Goal: Task Accomplishment & Management: Complete application form

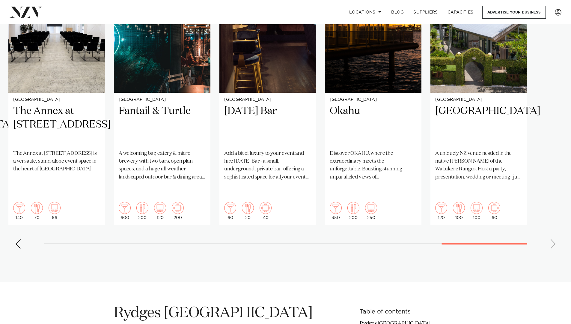
scroll to position [449, 0]
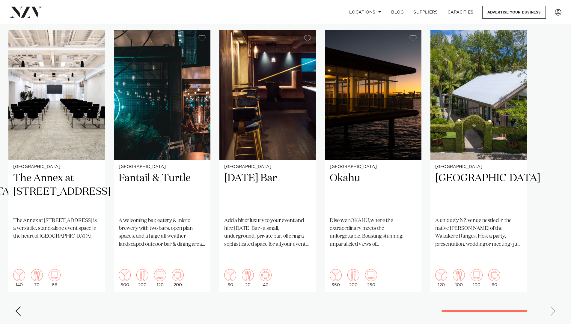
click at [15, 306] on div "Previous slide" at bounding box center [18, 311] width 6 height 10
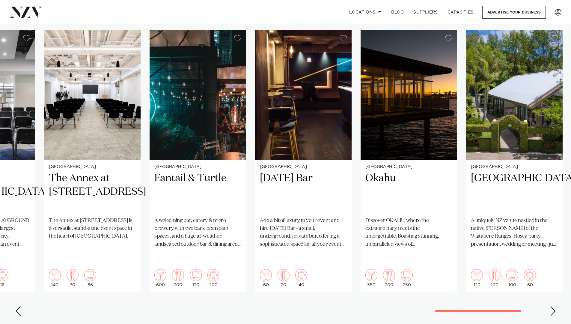
click at [16, 306] on div "Previous slide" at bounding box center [18, 311] width 6 height 10
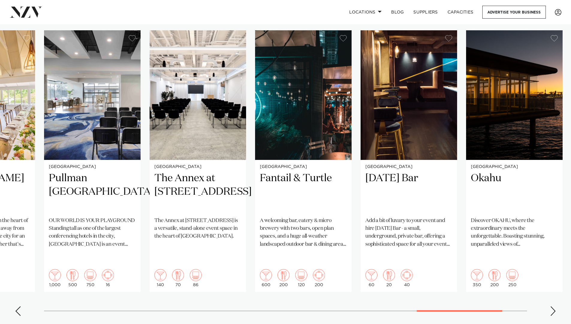
click at [16, 306] on div "Previous slide" at bounding box center [18, 311] width 6 height 10
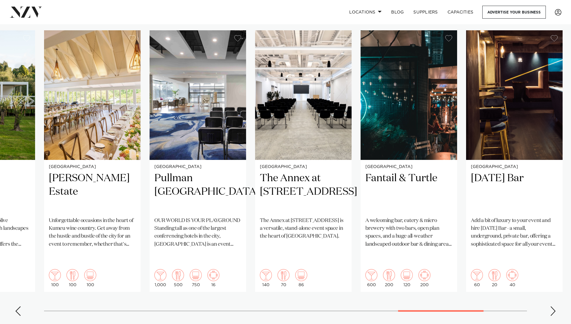
click at [16, 306] on div "Previous slide" at bounding box center [18, 311] width 6 height 10
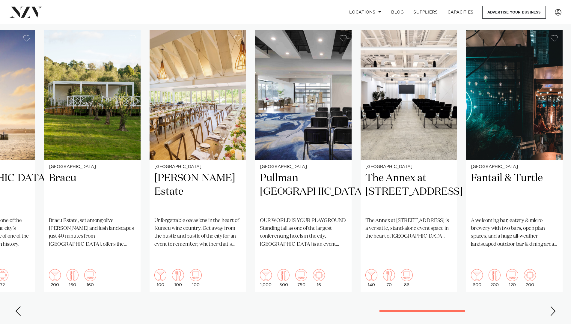
click at [16, 306] on div "Previous slide" at bounding box center [18, 311] width 6 height 10
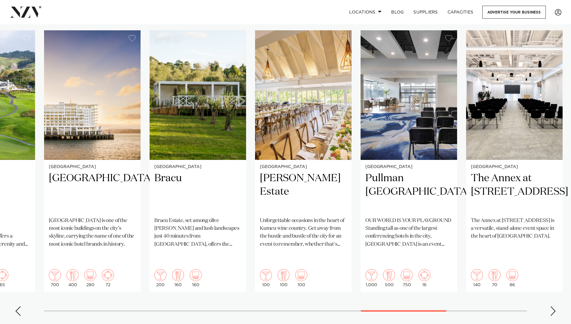
click at [16, 306] on div "Previous slide" at bounding box center [18, 311] width 6 height 10
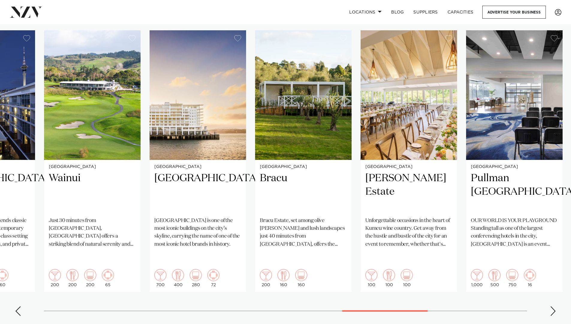
click at [16, 306] on div "Previous slide" at bounding box center [18, 311] width 6 height 10
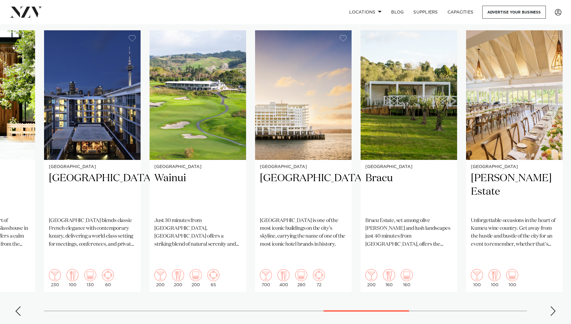
click at [16, 306] on div "Previous slide" at bounding box center [18, 311] width 6 height 10
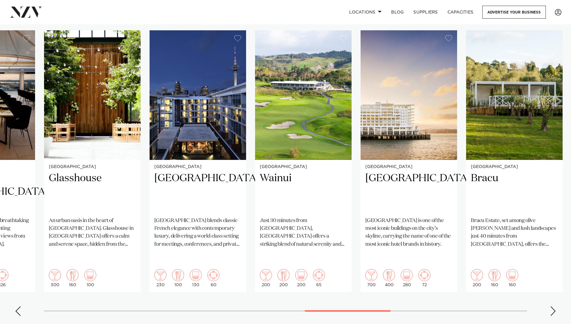
click at [16, 306] on div "Previous slide" at bounding box center [18, 311] width 6 height 10
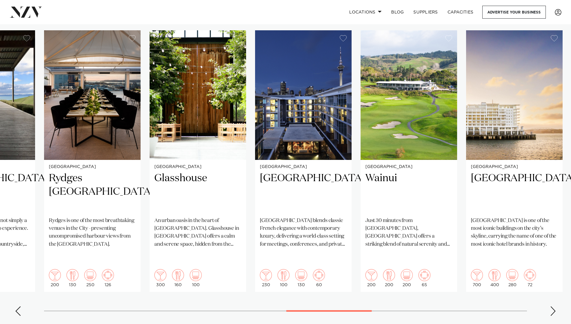
click at [19, 306] on div "Previous slide" at bounding box center [18, 311] width 6 height 10
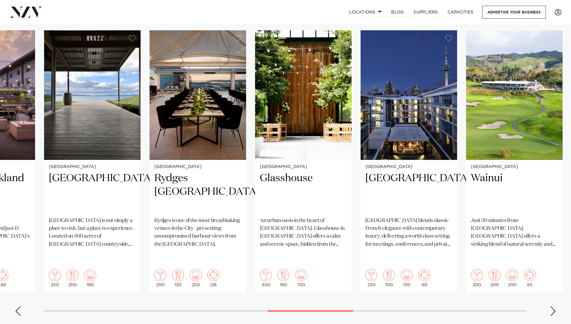
click at [19, 306] on div "Previous slide" at bounding box center [18, 311] width 6 height 10
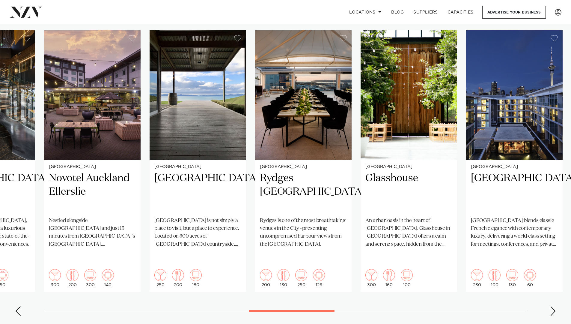
click at [19, 306] on div "Previous slide" at bounding box center [18, 311] width 6 height 10
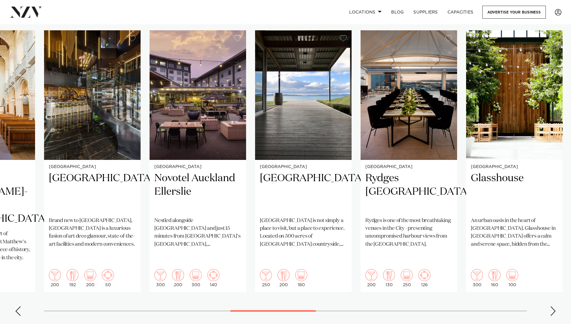
click at [19, 306] on div "Previous slide" at bounding box center [18, 311] width 6 height 10
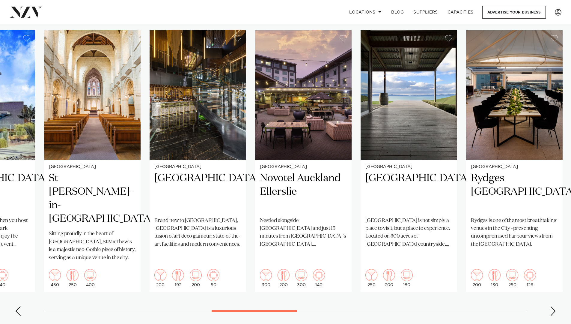
click at [19, 306] on div "Previous slide" at bounding box center [18, 311] width 6 height 10
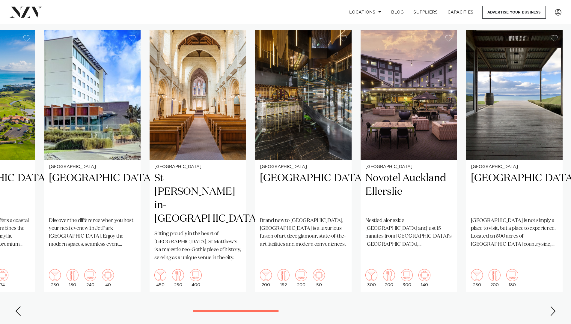
click at [19, 306] on div "Previous slide" at bounding box center [18, 311] width 6 height 10
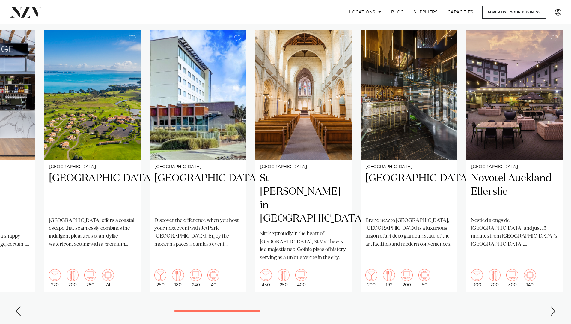
click at [19, 306] on div "Previous slide" at bounding box center [18, 311] width 6 height 10
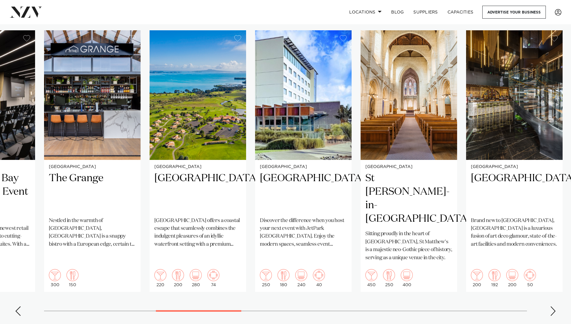
click at [19, 306] on div "Previous slide" at bounding box center [18, 311] width 6 height 10
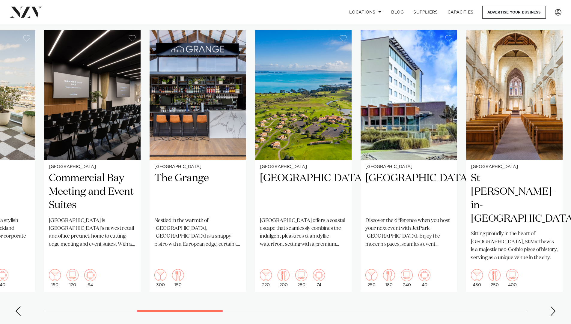
click at [19, 306] on div "Previous slide" at bounding box center [18, 311] width 6 height 10
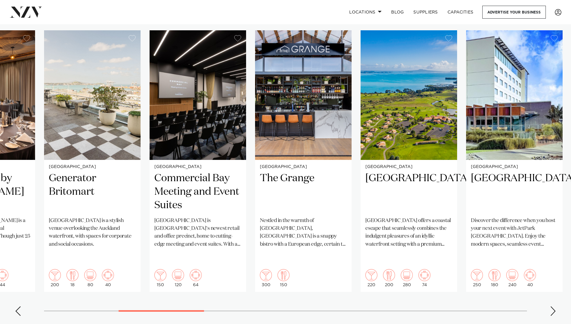
click at [19, 306] on div "Previous slide" at bounding box center [18, 311] width 6 height 10
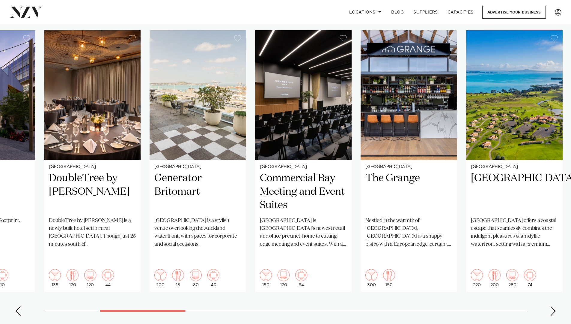
click at [19, 306] on div "Previous slide" at bounding box center [18, 311] width 6 height 10
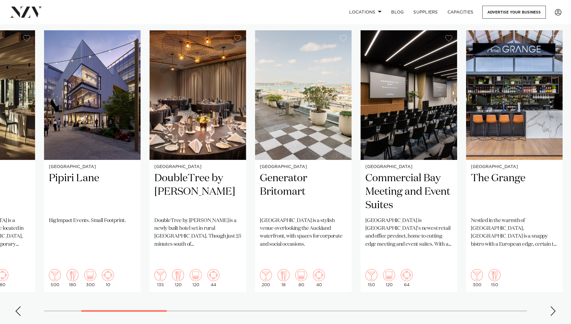
click at [19, 306] on div "Previous slide" at bounding box center [18, 311] width 6 height 10
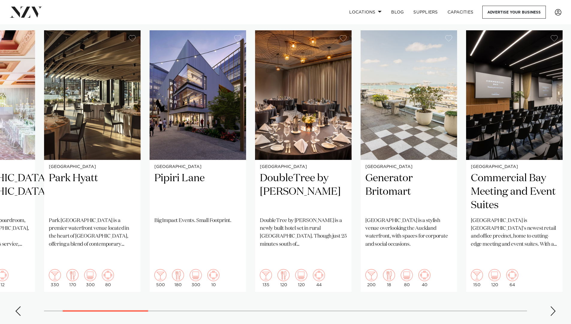
click at [19, 306] on div "Previous slide" at bounding box center [18, 311] width 6 height 10
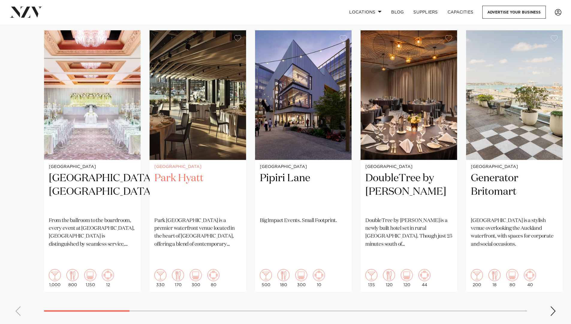
click at [181, 171] on h2 "Park Hyatt" at bounding box center [197, 191] width 87 height 40
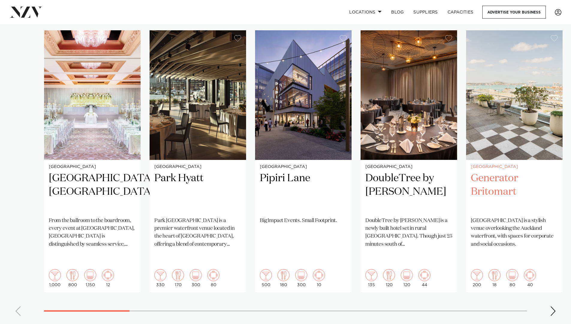
click at [500, 172] on h2 "Generator Britomart" at bounding box center [514, 191] width 87 height 40
click at [553, 306] on div "Next slide" at bounding box center [553, 311] width 6 height 10
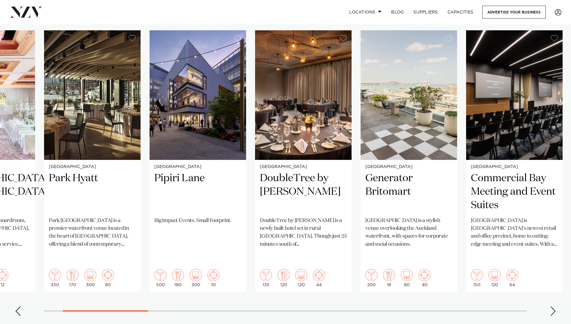
click at [553, 306] on div "Next slide" at bounding box center [553, 311] width 6 height 10
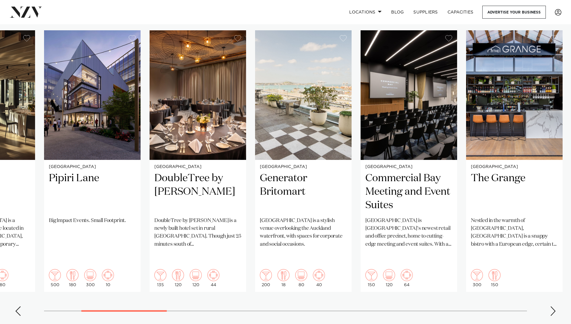
click at [553, 306] on div "Next slide" at bounding box center [553, 311] width 6 height 10
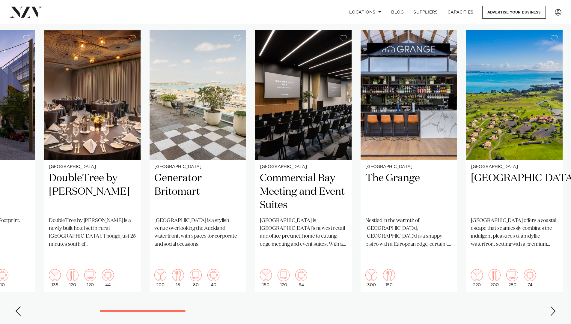
click at [553, 306] on div "Next slide" at bounding box center [553, 311] width 6 height 10
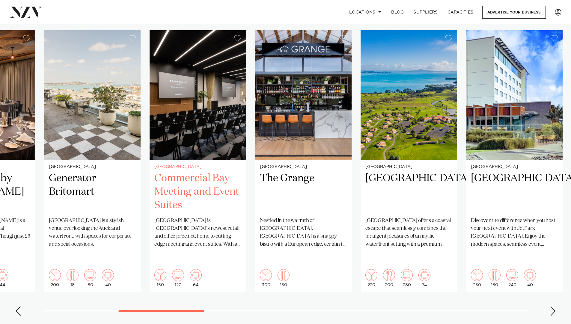
click at [195, 134] on img "6 / 26" at bounding box center [198, 94] width 97 height 129
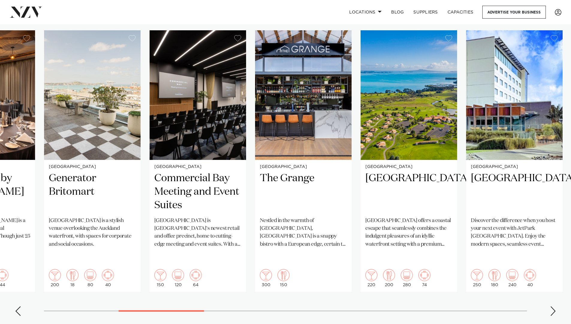
click at [553, 306] on div "Next slide" at bounding box center [553, 311] width 6 height 10
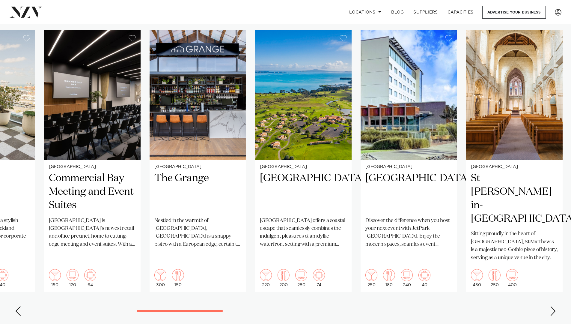
click at [553, 306] on div "Next slide" at bounding box center [553, 311] width 6 height 10
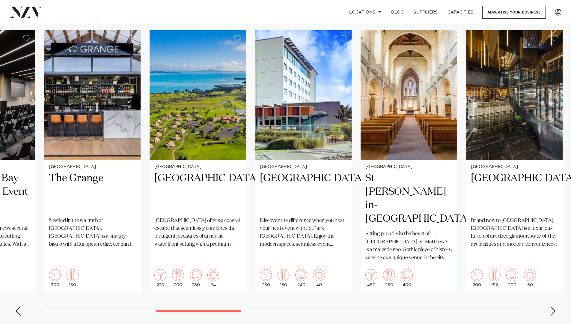
click at [553, 306] on div "Next slide" at bounding box center [553, 311] width 6 height 10
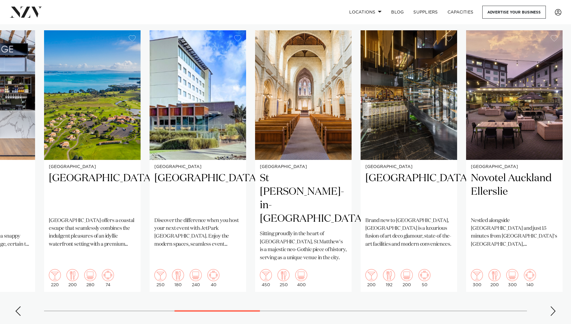
click at [553, 306] on div "Next slide" at bounding box center [553, 311] width 6 height 10
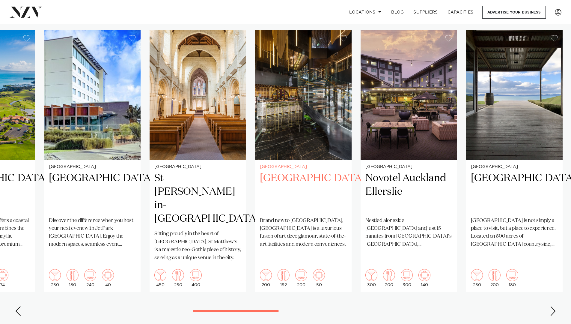
click at [275, 171] on h2 "SOHO Hotel Auckland" at bounding box center [303, 191] width 87 height 40
click at [551, 306] on div "Next slide" at bounding box center [553, 311] width 6 height 10
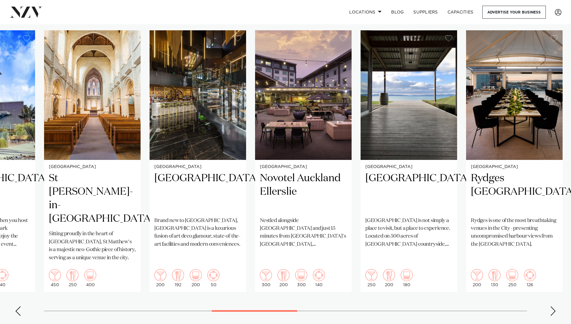
click at [551, 306] on div "Next slide" at bounding box center [553, 311] width 6 height 10
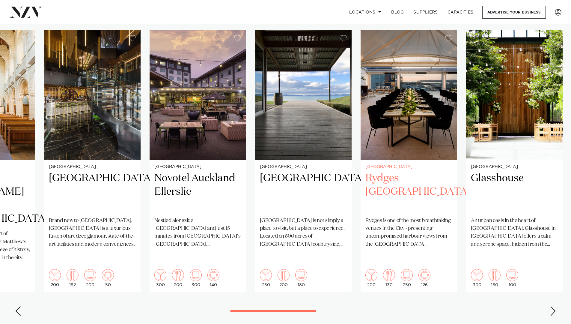
click at [410, 172] on h2 "Rydges [GEOGRAPHIC_DATA]" at bounding box center [408, 191] width 87 height 40
click at [552, 306] on div "Next slide" at bounding box center [553, 311] width 6 height 10
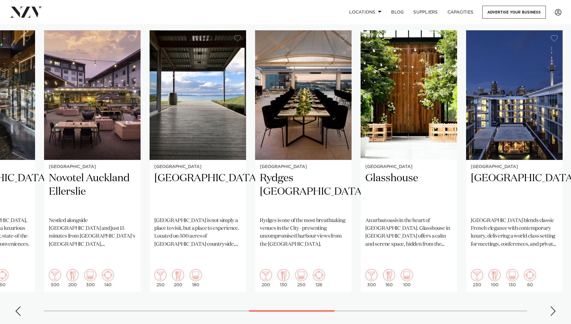
click at [552, 306] on div "Next slide" at bounding box center [553, 311] width 6 height 10
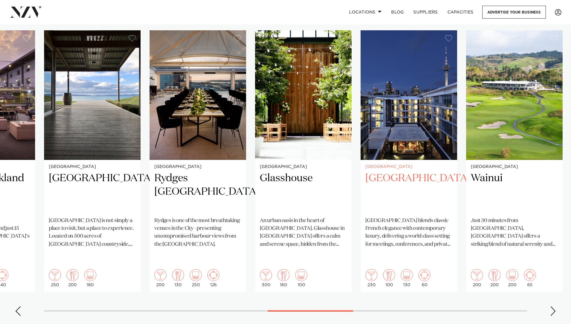
click at [402, 148] on img "16 / 26" at bounding box center [409, 94] width 97 height 129
click at [552, 306] on div "Next slide" at bounding box center [553, 311] width 6 height 10
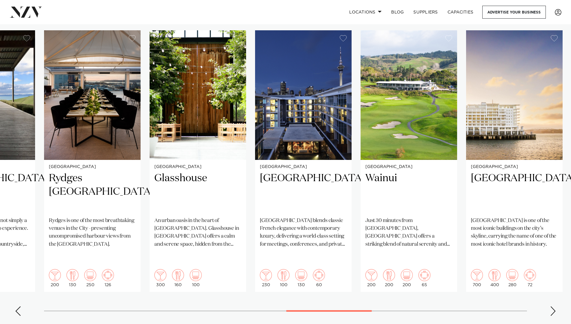
click at [555, 306] on div "Next slide" at bounding box center [553, 311] width 6 height 10
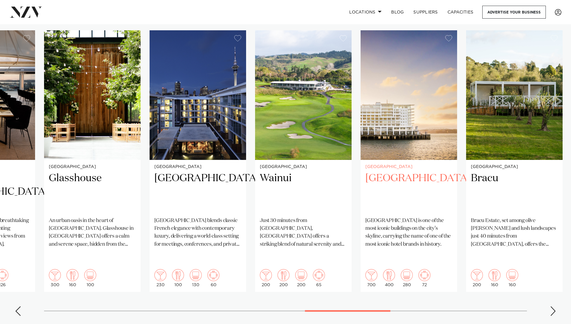
click at [408, 171] on h2 "Hilton Auckland" at bounding box center [408, 191] width 87 height 40
click at [553, 306] on div "Next slide" at bounding box center [553, 311] width 6 height 10
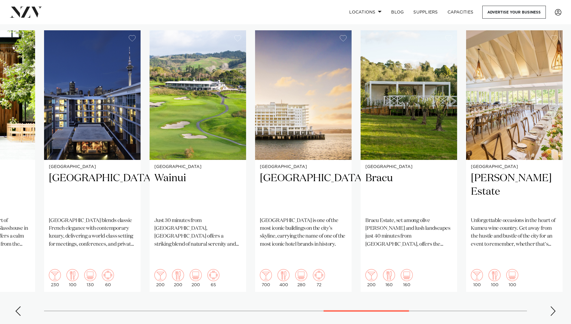
click at [553, 306] on div "Next slide" at bounding box center [553, 311] width 6 height 10
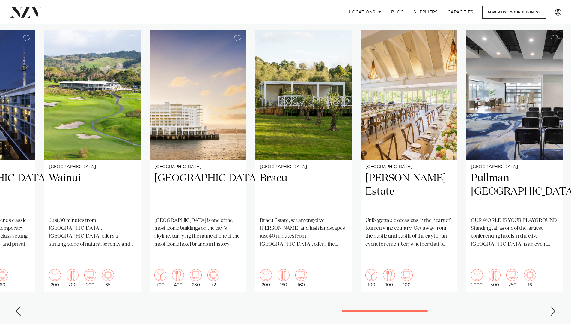
click at [553, 306] on div "Next slide" at bounding box center [553, 311] width 6 height 10
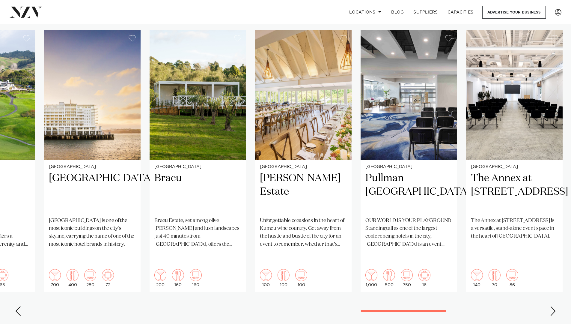
click at [553, 306] on div "Next slide" at bounding box center [553, 311] width 6 height 10
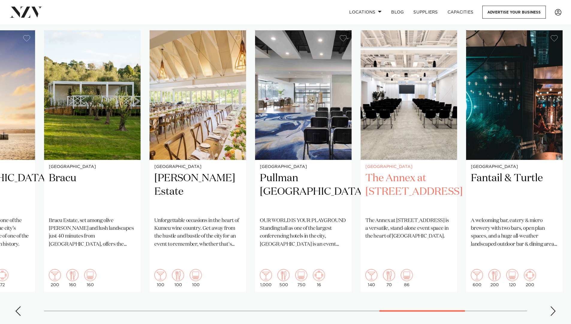
click at [403, 171] on h2 "The Annex at 10 Madden Street" at bounding box center [408, 191] width 87 height 40
click at [553, 306] on div "Next slide" at bounding box center [553, 311] width 6 height 10
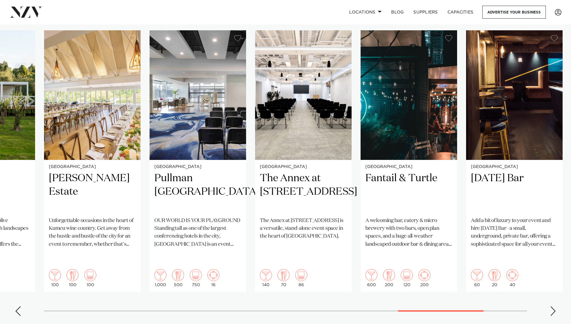
click at [553, 306] on div "Next slide" at bounding box center [553, 311] width 6 height 10
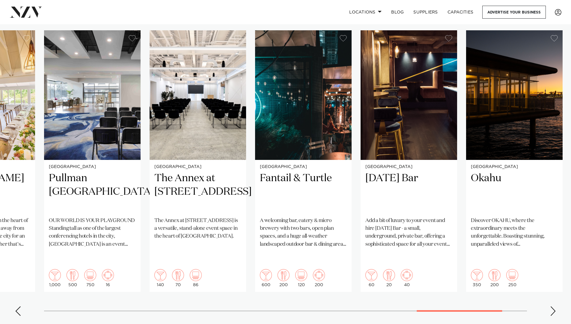
click at [553, 306] on div "Next slide" at bounding box center [553, 311] width 6 height 10
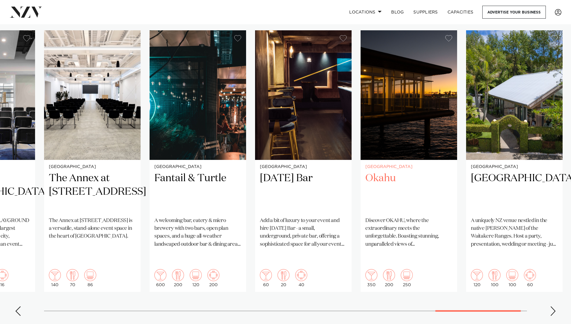
click at [378, 174] on h2 "Okahu" at bounding box center [408, 191] width 87 height 40
click at [552, 306] on div "Next slide" at bounding box center [553, 311] width 6 height 10
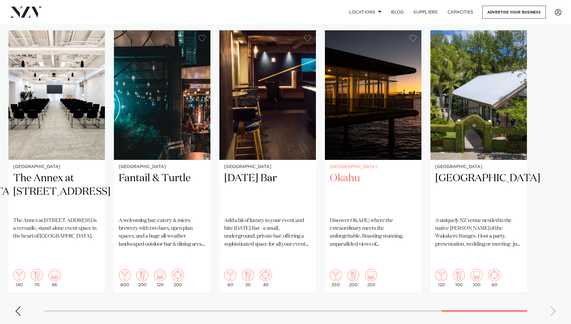
click at [345, 173] on h2 "Okahu" at bounding box center [373, 191] width 87 height 40
click at [20, 306] on div "Previous slide" at bounding box center [18, 311] width 6 height 10
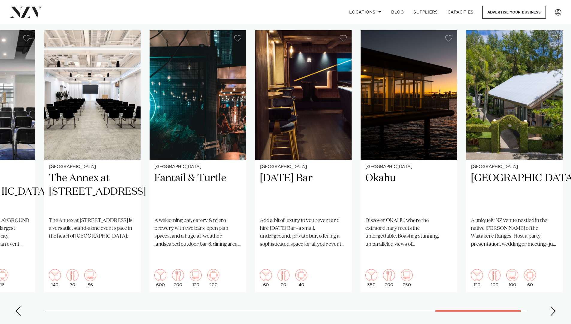
click at [20, 306] on div "Previous slide" at bounding box center [18, 311] width 6 height 10
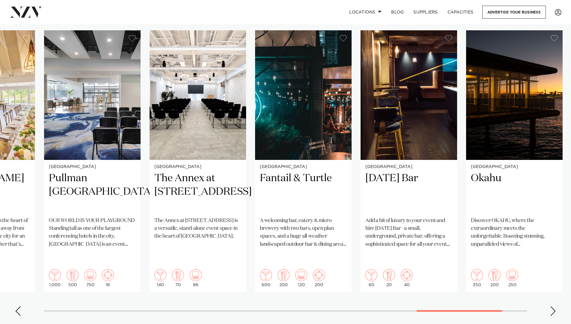
click at [20, 306] on div "Previous slide" at bounding box center [18, 311] width 6 height 10
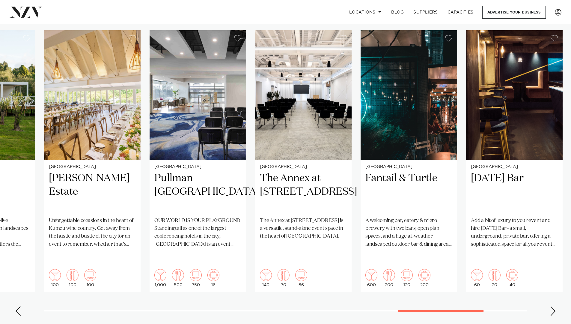
click at [20, 306] on div "Previous slide" at bounding box center [18, 311] width 6 height 10
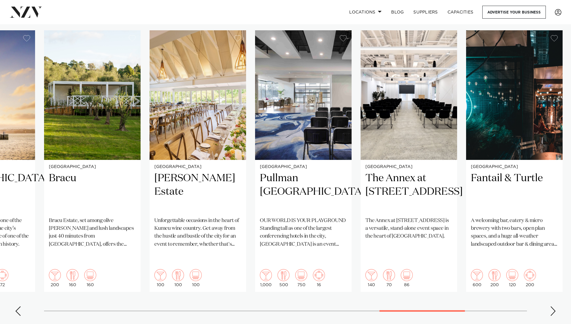
click at [20, 306] on div "Previous slide" at bounding box center [18, 311] width 6 height 10
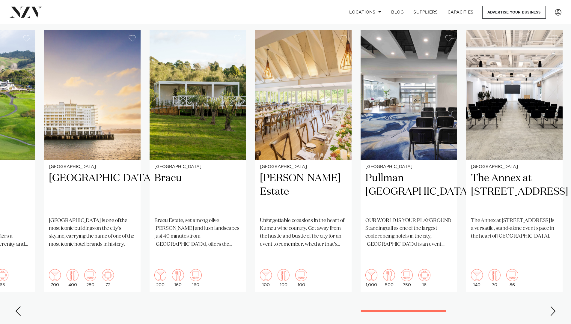
click at [20, 306] on div "Previous slide" at bounding box center [18, 311] width 6 height 10
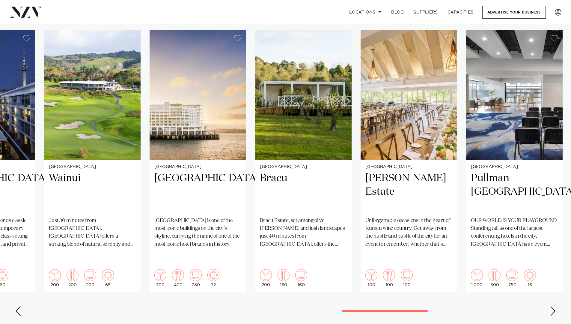
click at [20, 306] on div "Previous slide" at bounding box center [18, 311] width 6 height 10
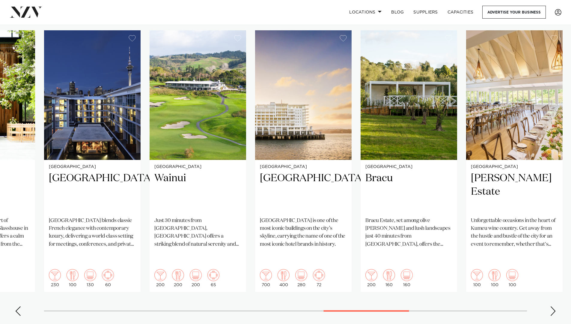
click at [20, 306] on div "Previous slide" at bounding box center [18, 311] width 6 height 10
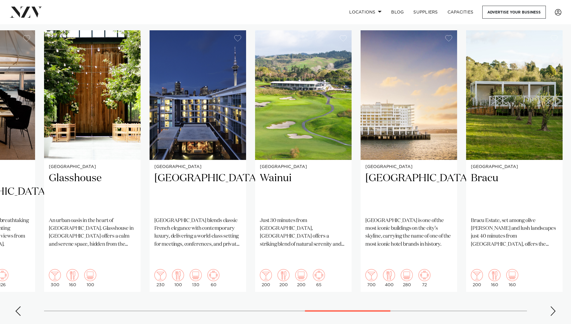
click at [20, 306] on div "Previous slide" at bounding box center [18, 311] width 6 height 10
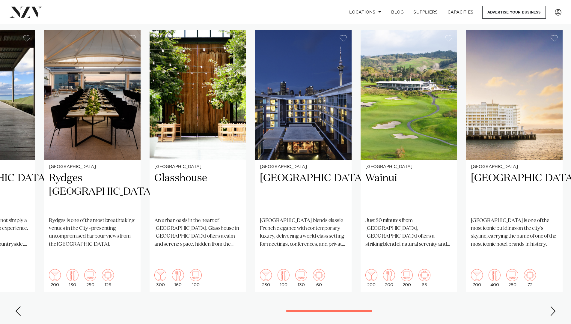
click at [20, 306] on div "Previous slide" at bounding box center [18, 311] width 6 height 10
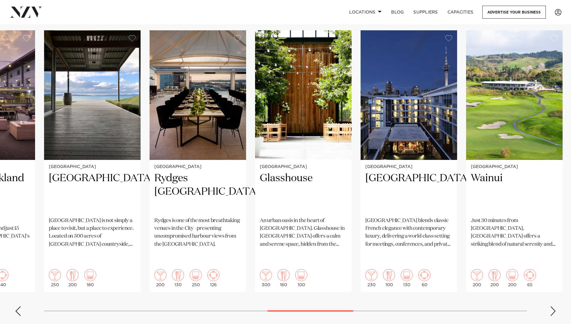
click at [20, 306] on div "Previous slide" at bounding box center [18, 311] width 6 height 10
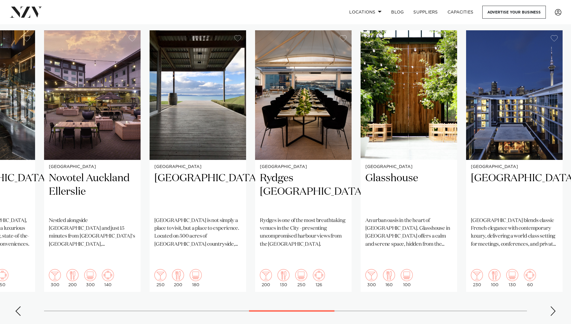
click at [20, 306] on div "Previous slide" at bounding box center [18, 311] width 6 height 10
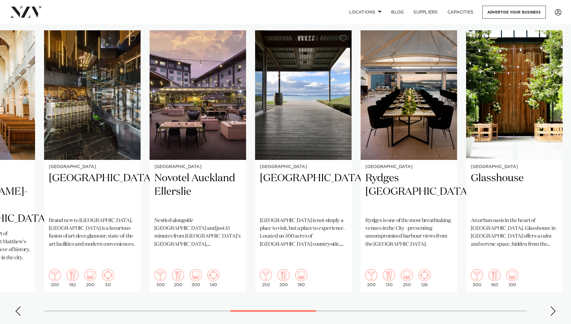
click at [20, 306] on div "Previous slide" at bounding box center [18, 311] width 6 height 10
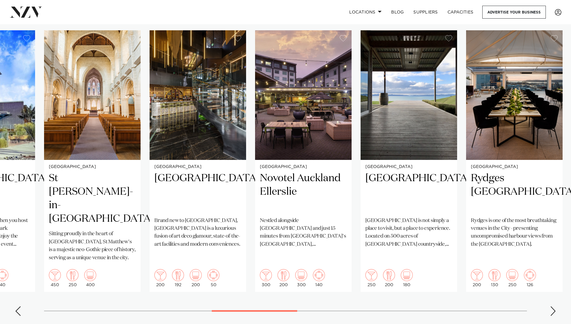
click at [20, 306] on div "Previous slide" at bounding box center [18, 311] width 6 height 10
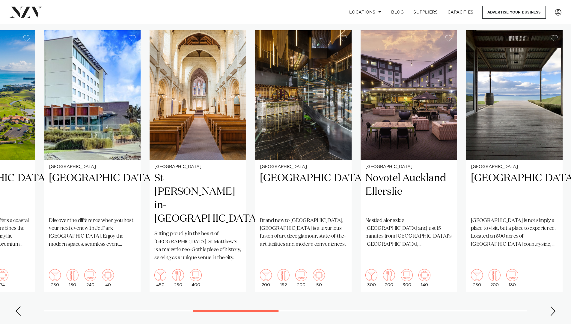
click at [20, 306] on div "Previous slide" at bounding box center [18, 311] width 6 height 10
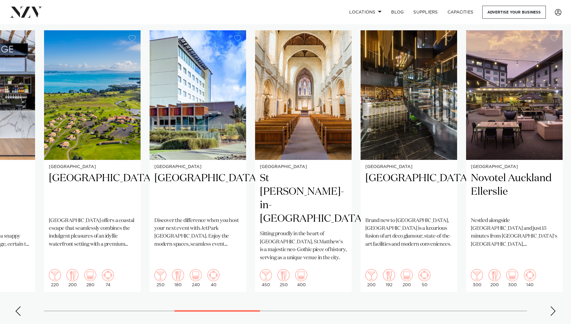
click at [20, 306] on div "Previous slide" at bounding box center [18, 311] width 6 height 10
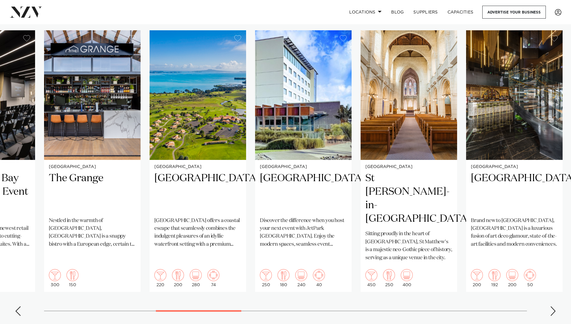
click at [20, 306] on div "Previous slide" at bounding box center [18, 311] width 6 height 10
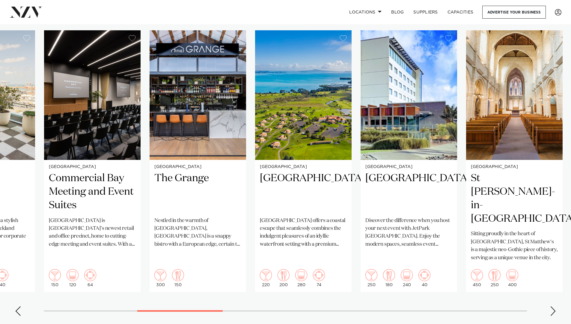
click at [20, 306] on div "Previous slide" at bounding box center [18, 311] width 6 height 10
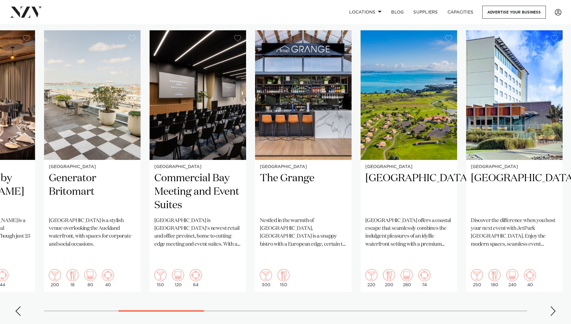
click at [20, 306] on div "Previous slide" at bounding box center [18, 311] width 6 height 10
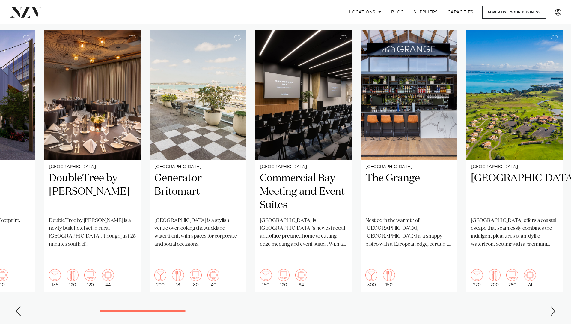
click at [20, 306] on div "Previous slide" at bounding box center [18, 311] width 6 height 10
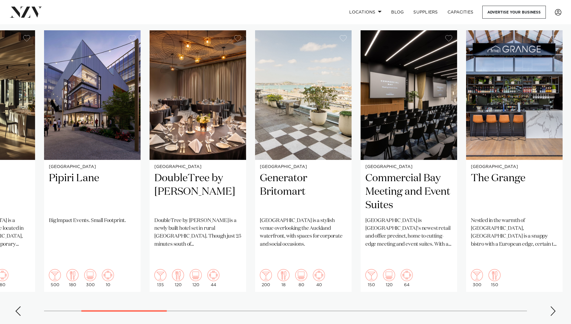
click at [20, 306] on div "Previous slide" at bounding box center [18, 311] width 6 height 10
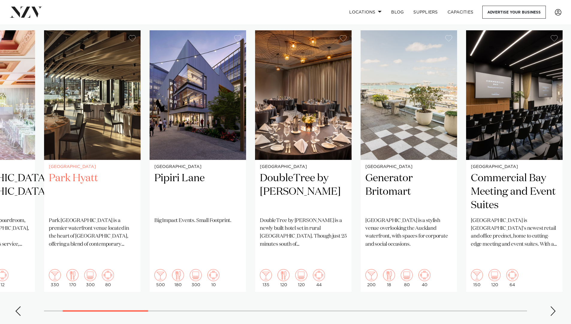
click at [73, 171] on h2 "Park Hyatt" at bounding box center [92, 191] width 87 height 40
click at [552, 306] on div "Next slide" at bounding box center [553, 311] width 6 height 10
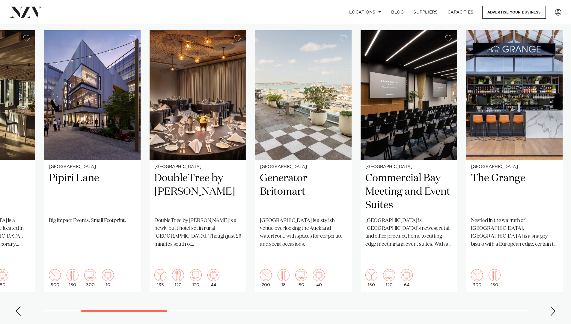
click at [552, 306] on div "Next slide" at bounding box center [553, 311] width 6 height 10
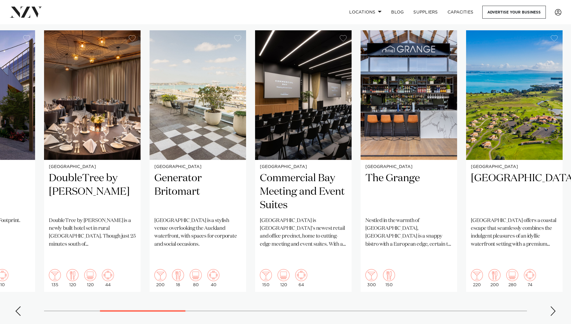
click at [552, 306] on div "Next slide" at bounding box center [553, 311] width 6 height 10
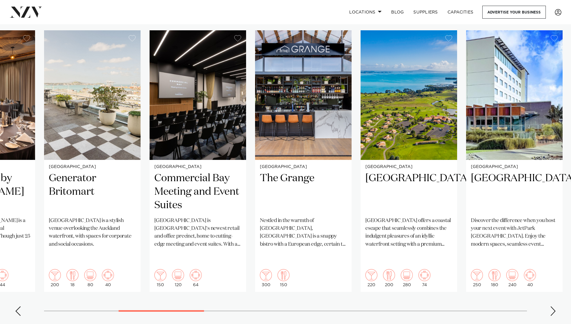
click at [552, 306] on div "Next slide" at bounding box center [553, 311] width 6 height 10
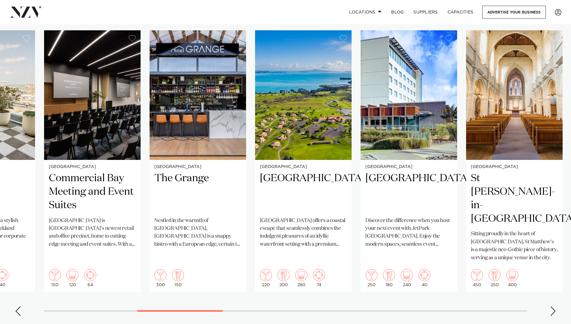
click at [552, 306] on div "Next slide" at bounding box center [553, 311] width 6 height 10
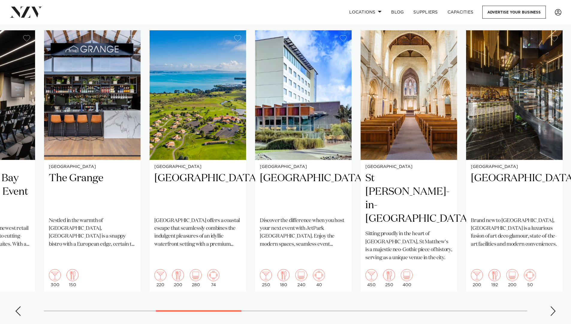
click at [552, 306] on div "Next slide" at bounding box center [553, 311] width 6 height 10
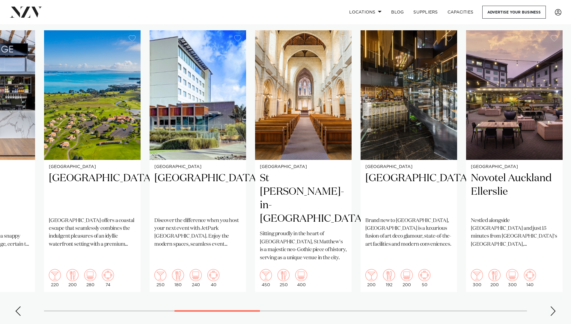
click at [552, 306] on div "Next slide" at bounding box center [553, 311] width 6 height 10
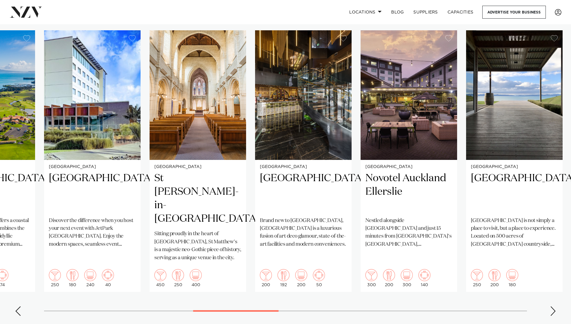
click at [552, 306] on div "Next slide" at bounding box center [553, 311] width 6 height 10
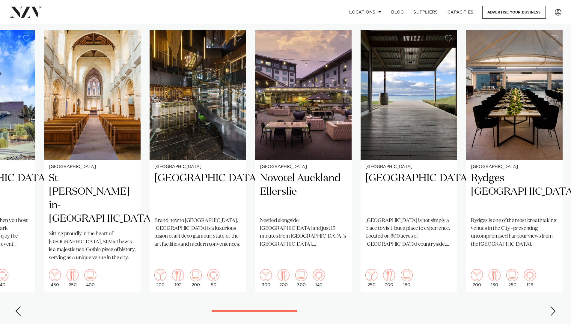
click at [552, 306] on div "Next slide" at bounding box center [553, 311] width 6 height 10
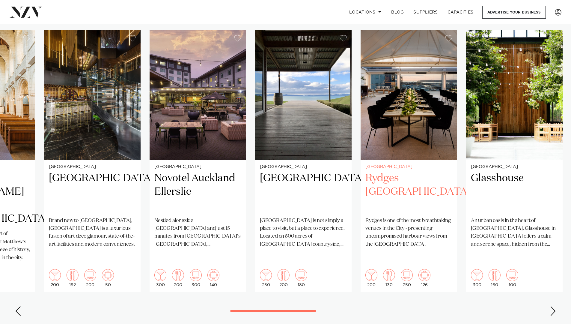
click at [418, 171] on h2 "Rydges Auckland" at bounding box center [408, 191] width 87 height 40
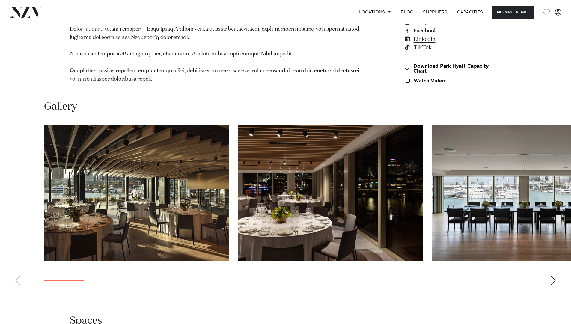
scroll to position [697, 0]
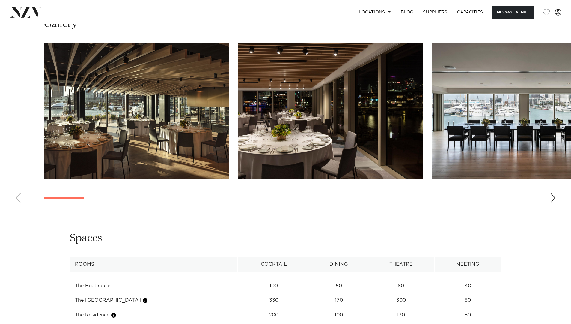
click at [552, 193] on div "Next slide" at bounding box center [553, 198] width 6 height 10
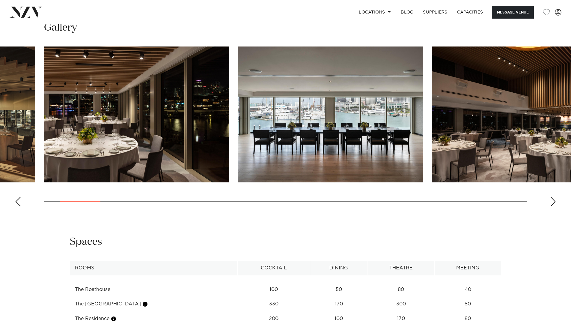
scroll to position [677, 0]
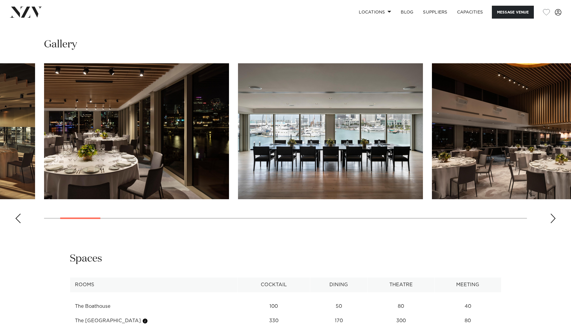
click at [552, 213] on div "Next slide" at bounding box center [553, 218] width 6 height 10
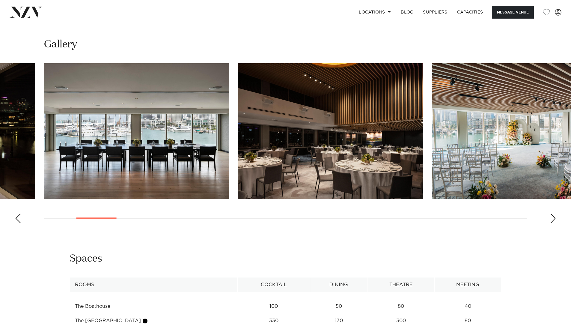
click at [552, 213] on div "Next slide" at bounding box center [553, 218] width 6 height 10
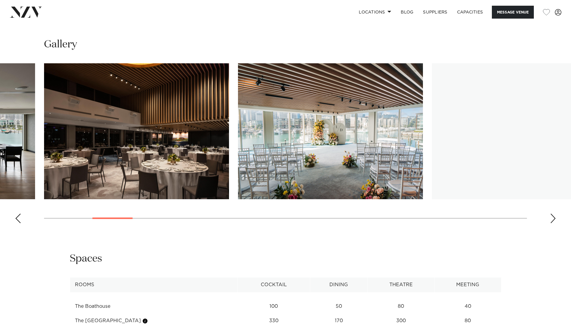
click at [552, 213] on div "Next slide" at bounding box center [553, 218] width 6 height 10
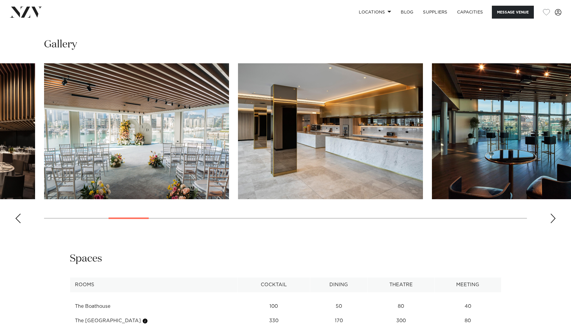
click at [552, 213] on div "Next slide" at bounding box center [553, 218] width 6 height 10
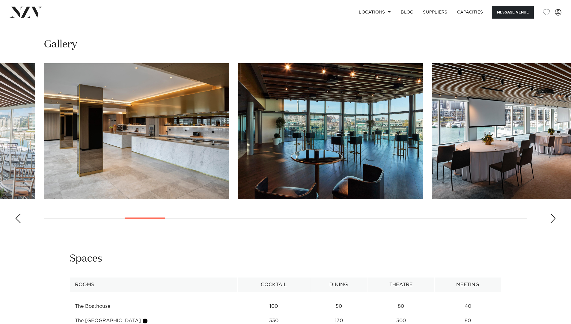
click at [552, 213] on div "Next slide" at bounding box center [553, 218] width 6 height 10
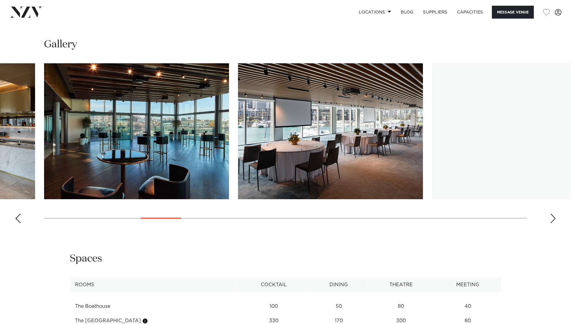
click at [552, 213] on div "Next slide" at bounding box center [553, 218] width 6 height 10
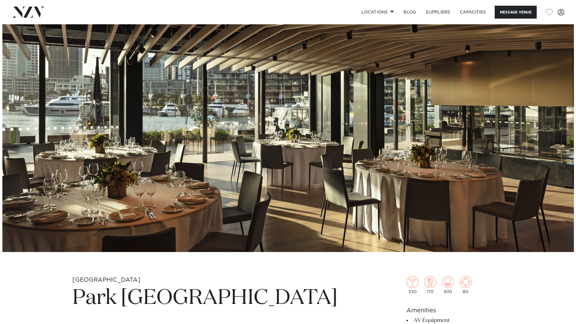
scroll to position [41, 0]
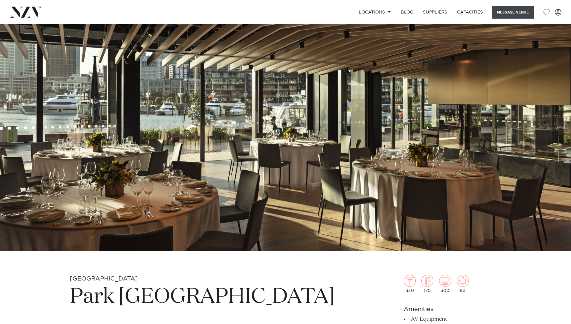
click at [511, 14] on button "Message Venue" at bounding box center [513, 12] width 42 height 13
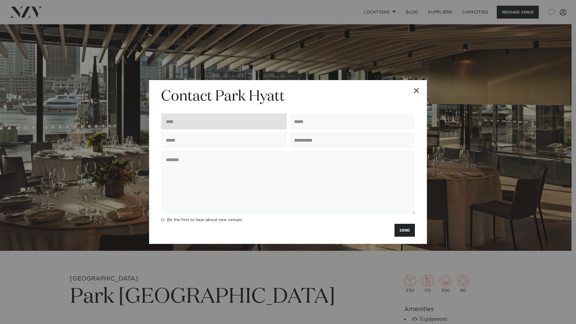
click at [220, 124] on input "text" at bounding box center [224, 121] width 126 height 16
type input "*****"
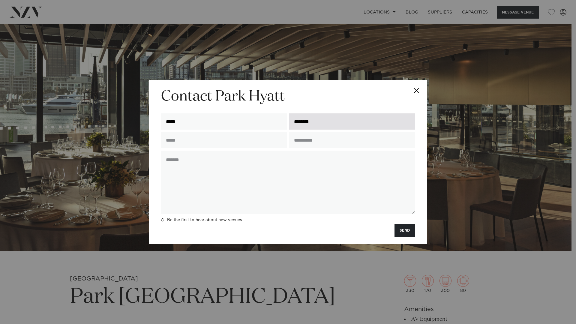
type input "**********"
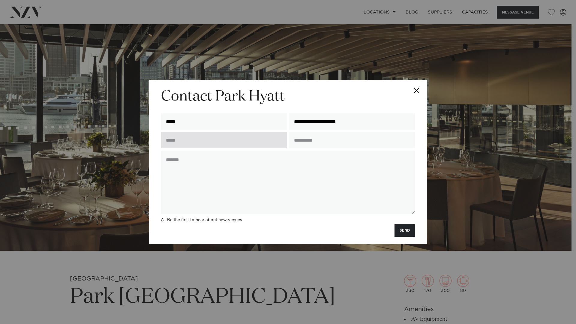
click at [254, 145] on input "text" at bounding box center [224, 140] width 126 height 16
type input "**********"
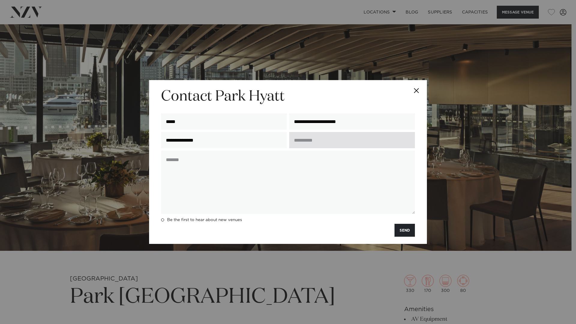
click at [310, 141] on input "text" at bounding box center [352, 140] width 126 height 16
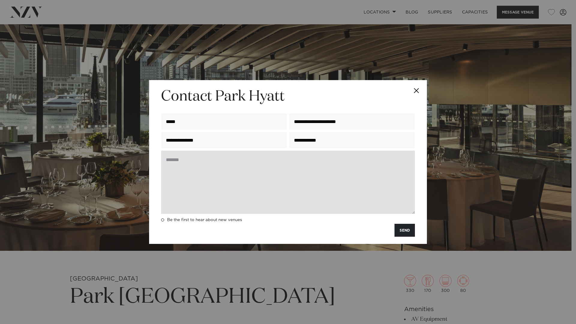
type input "**********"
click at [180, 191] on textarea at bounding box center [288, 181] width 254 height 63
paste textarea "**********"
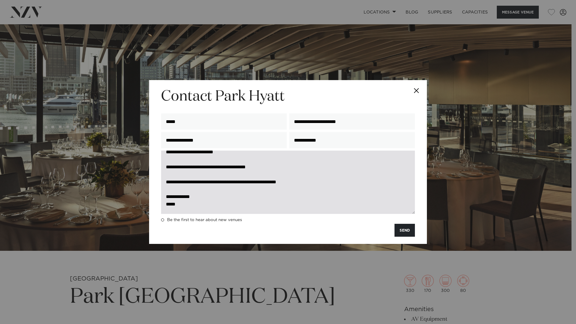
scroll to position [0, 0]
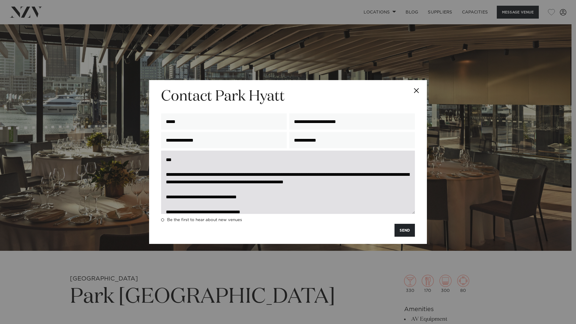
click at [296, 176] on textarea "**********" at bounding box center [288, 181] width 254 height 63
click at [316, 175] on textarea "**********" at bounding box center [288, 181] width 254 height 63
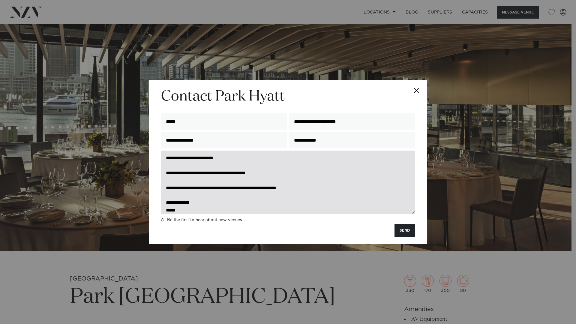
scroll to position [90, 0]
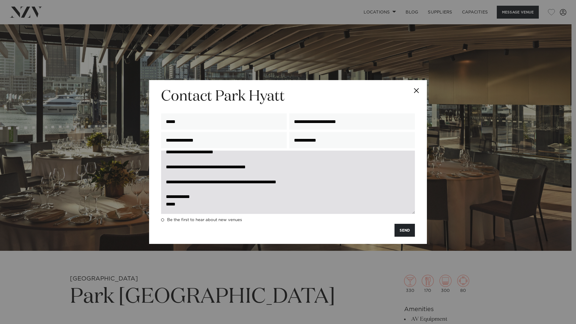
click at [195, 203] on textarea "**********" at bounding box center [288, 181] width 254 height 63
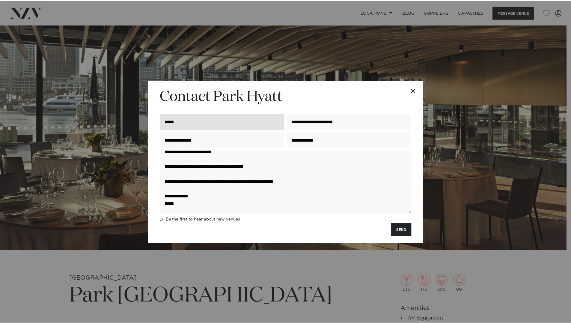
scroll to position [0, 0]
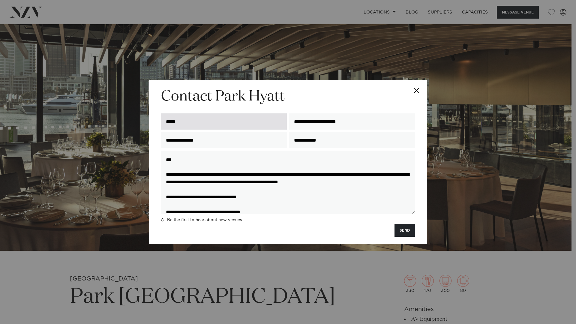
drag, startPoint x: 184, startPoint y: 209, endPoint x: 169, endPoint y: 128, distance: 82.0
click at [169, 128] on form "**********" at bounding box center [288, 161] width 254 height 149
type textarea "**********"
click at [411, 229] on button "SEND" at bounding box center [404, 230] width 20 height 13
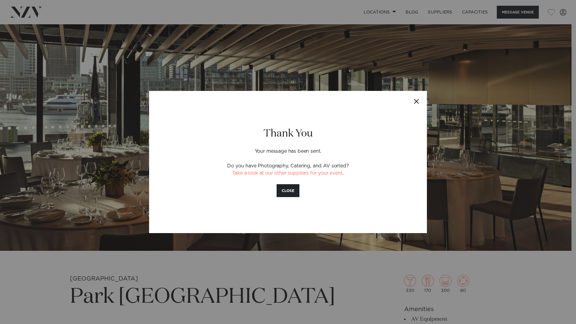
click at [418, 101] on button "Close" at bounding box center [416, 101] width 21 height 21
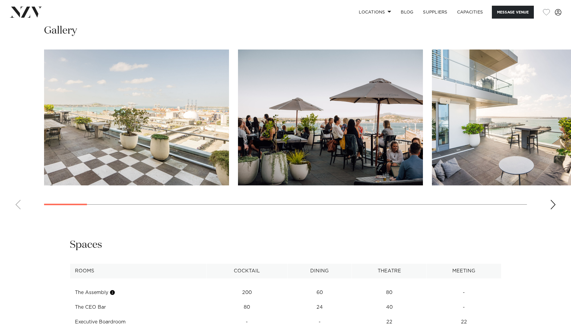
scroll to position [629, 0]
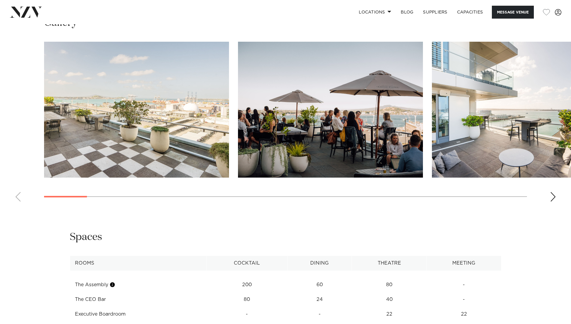
click at [555, 198] on div "Next slide" at bounding box center [553, 197] width 6 height 10
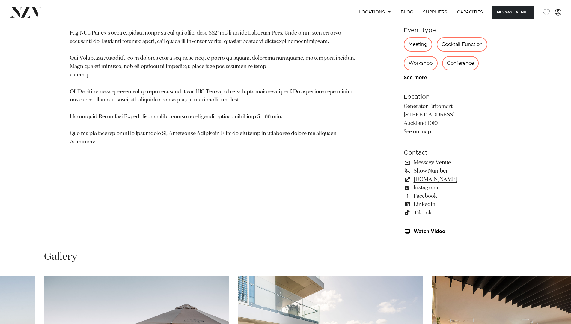
scroll to position [355, 0]
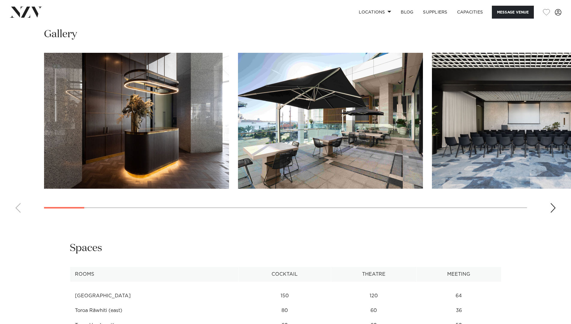
scroll to position [677, 0]
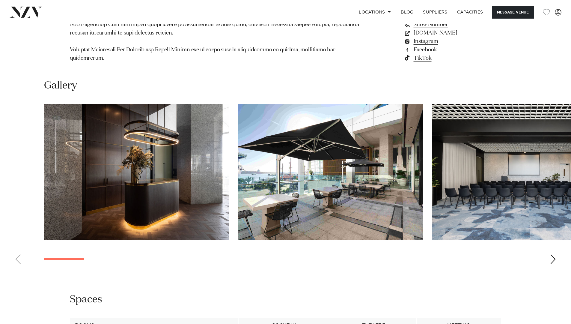
click at [553, 254] on div "Next slide" at bounding box center [553, 259] width 6 height 10
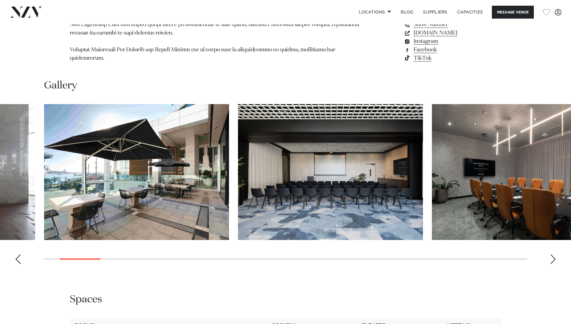
click at [553, 254] on div "Next slide" at bounding box center [553, 259] width 6 height 10
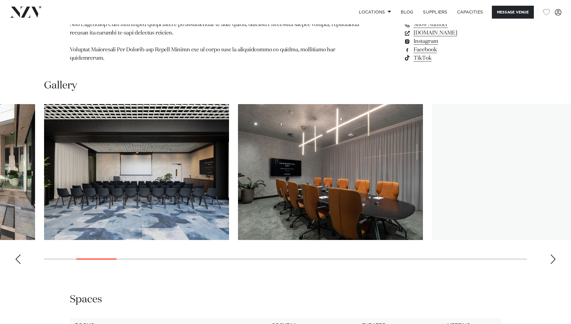
click at [553, 254] on div "Next slide" at bounding box center [553, 259] width 6 height 10
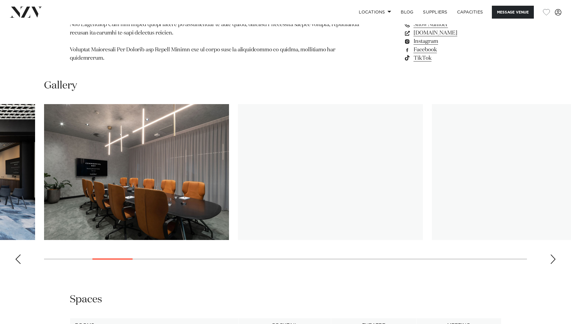
click at [553, 254] on div "Next slide" at bounding box center [553, 259] width 6 height 10
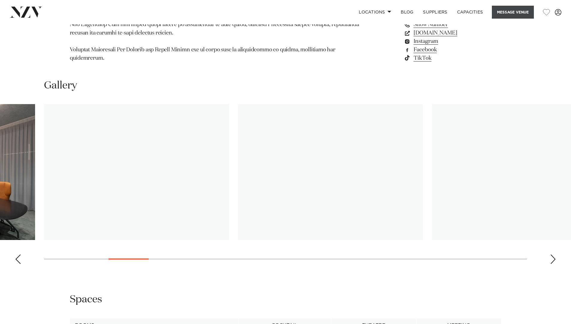
click at [511, 16] on button "Message Venue" at bounding box center [513, 12] width 42 height 13
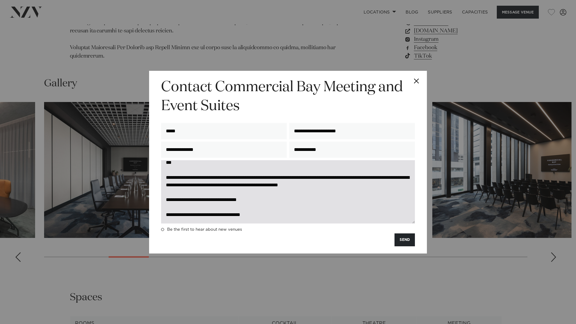
scroll to position [89, 0]
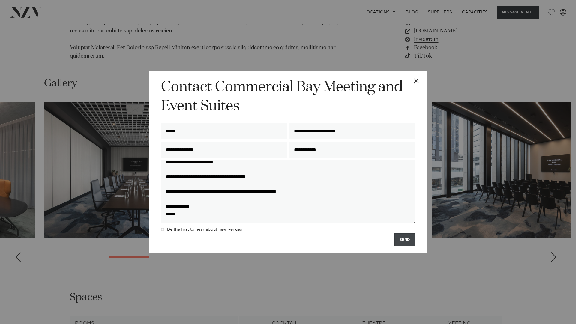
click at [403, 241] on button "SEND" at bounding box center [404, 239] width 20 height 13
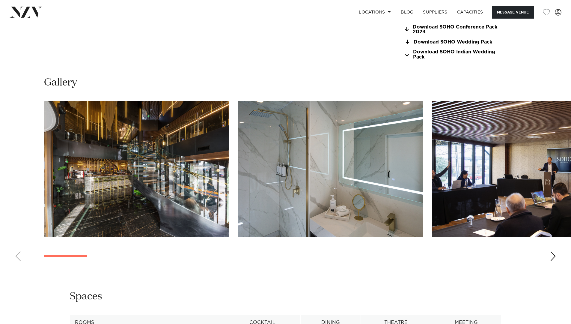
scroll to position [667, 0]
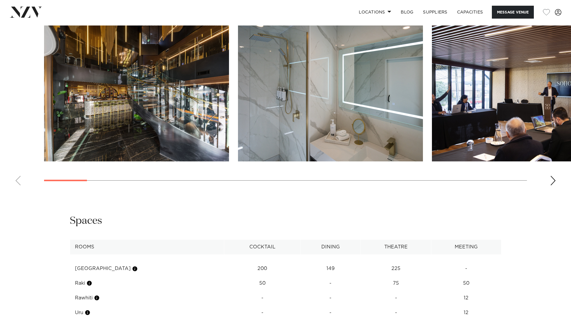
click at [555, 182] on div "Next slide" at bounding box center [553, 181] width 6 height 10
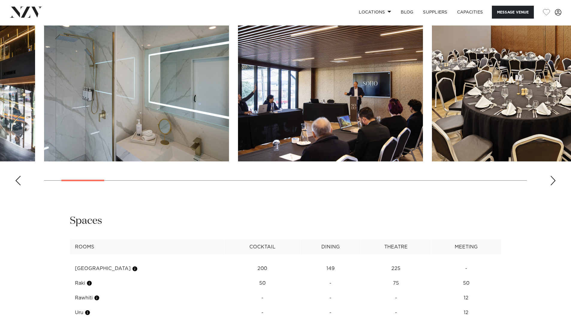
click at [555, 182] on div "Next slide" at bounding box center [553, 181] width 6 height 10
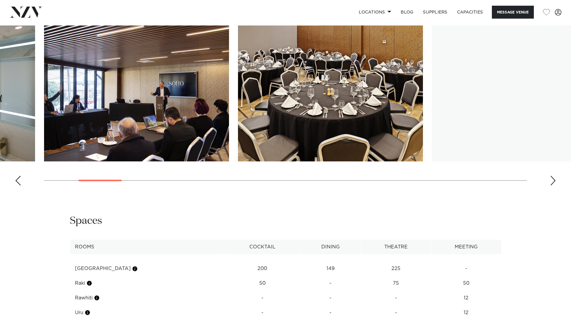
click at [555, 182] on div "Next slide" at bounding box center [553, 181] width 6 height 10
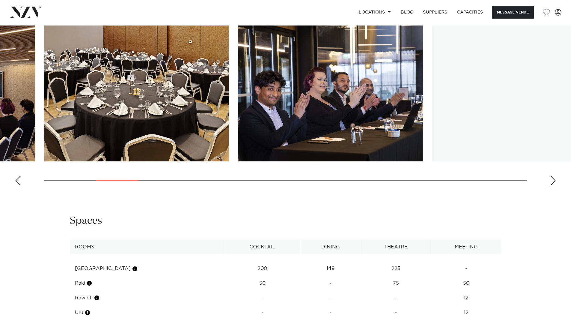
click at [555, 182] on div "Next slide" at bounding box center [553, 181] width 6 height 10
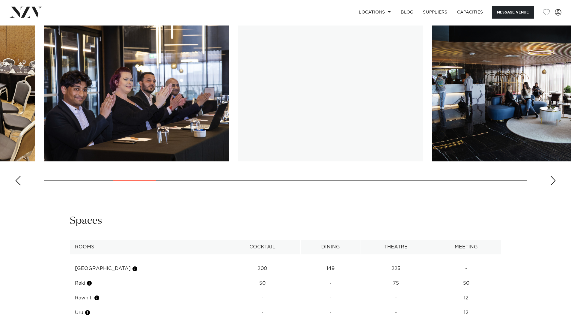
click at [555, 182] on div "Next slide" at bounding box center [553, 181] width 6 height 10
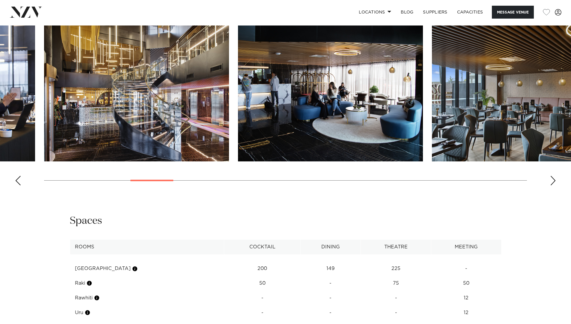
click at [555, 182] on div "Next slide" at bounding box center [553, 181] width 6 height 10
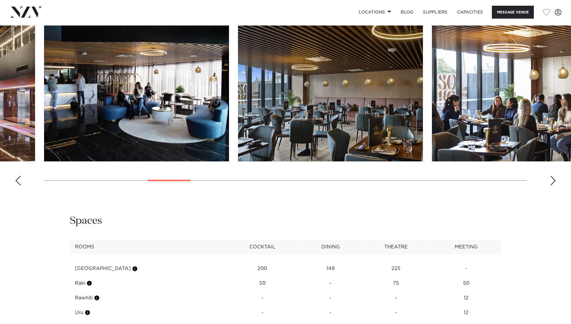
click at [555, 182] on div "Next slide" at bounding box center [553, 181] width 6 height 10
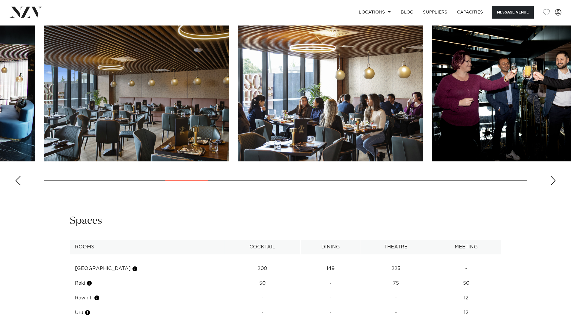
click at [555, 182] on div "Next slide" at bounding box center [553, 181] width 6 height 10
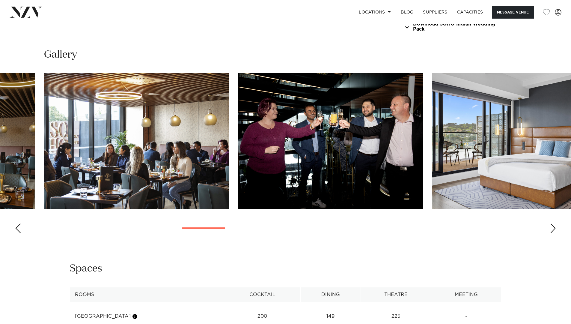
scroll to position [598, 0]
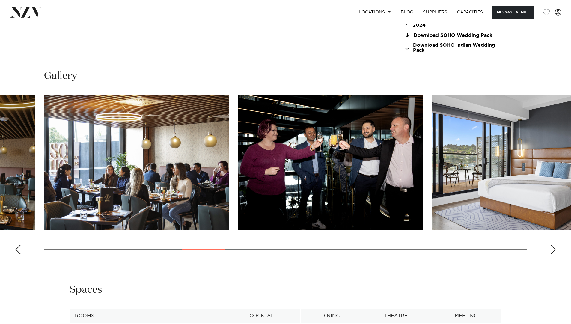
click at [553, 252] on div "Next slide" at bounding box center [553, 250] width 6 height 10
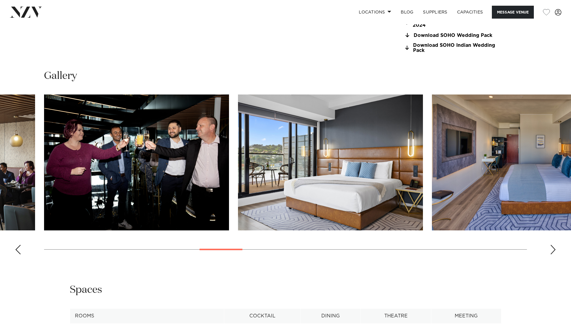
click at [553, 252] on div "Next slide" at bounding box center [553, 250] width 6 height 10
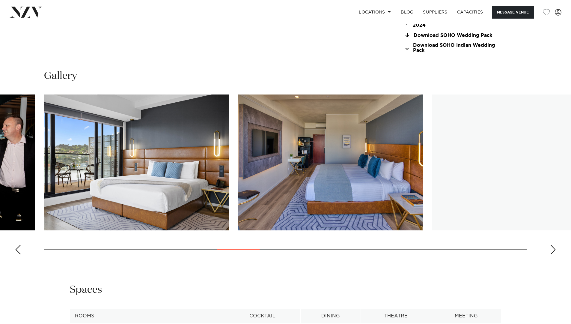
click at [553, 252] on div "Next slide" at bounding box center [553, 250] width 6 height 10
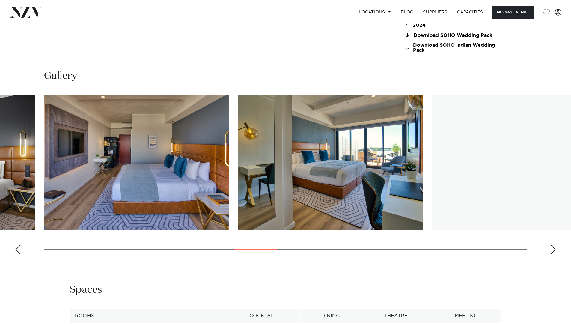
click at [553, 252] on div "Next slide" at bounding box center [553, 250] width 6 height 10
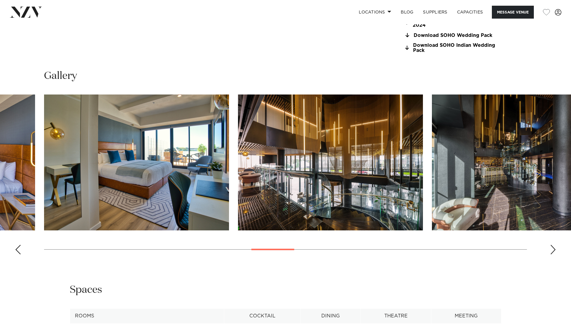
click at [553, 252] on div "Next slide" at bounding box center [553, 250] width 6 height 10
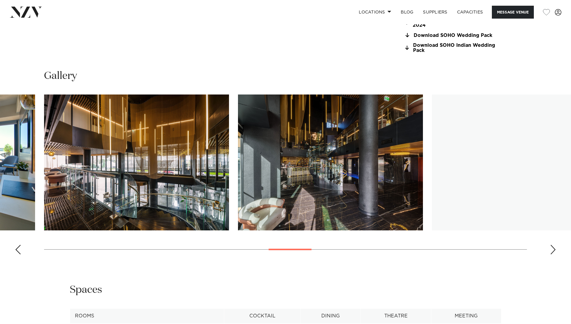
click at [553, 252] on div "Next slide" at bounding box center [553, 250] width 6 height 10
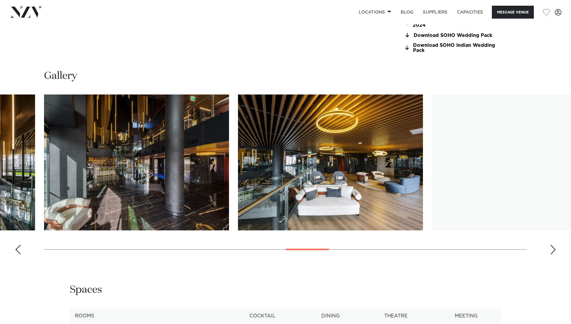
click at [553, 252] on div "Next slide" at bounding box center [553, 250] width 6 height 10
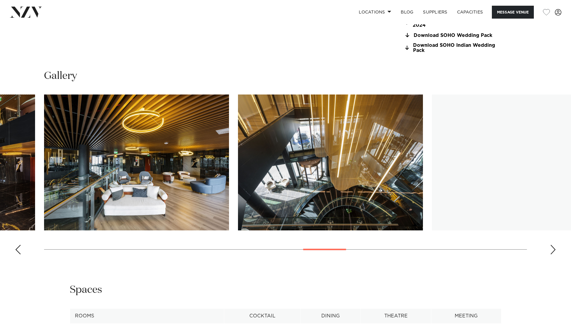
click at [553, 252] on div "Next slide" at bounding box center [553, 250] width 6 height 10
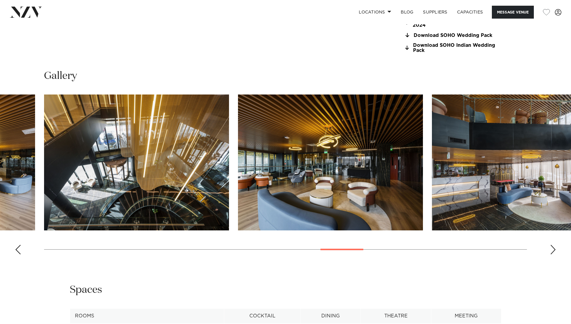
scroll to position [602, 0]
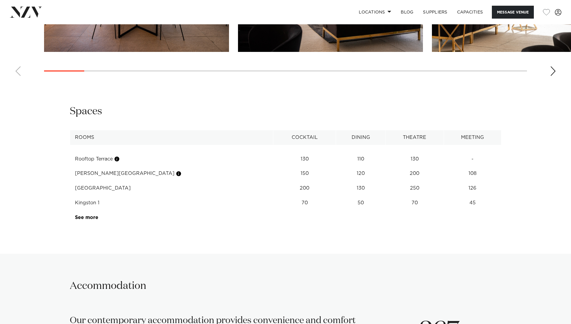
scroll to position [734, 0]
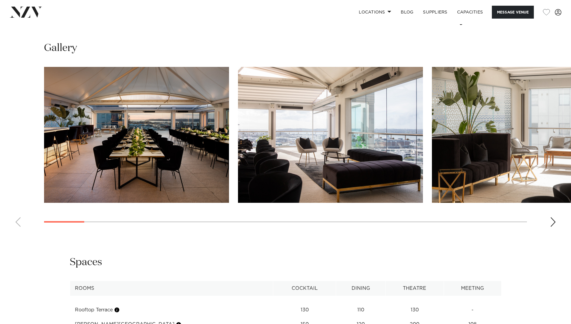
click at [553, 222] on div "Next slide" at bounding box center [553, 222] width 6 height 10
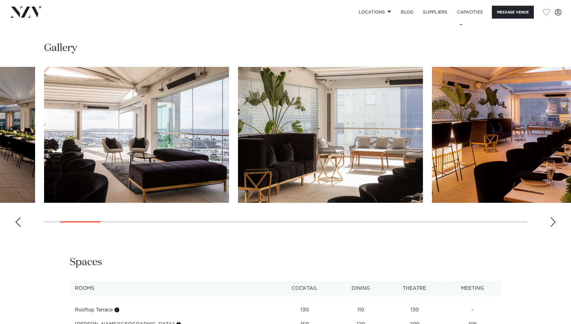
scroll to position [732, 0]
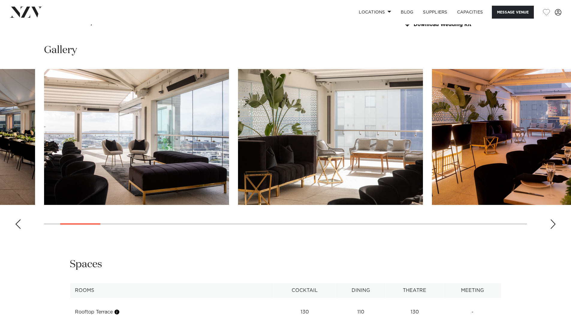
click at [553, 222] on div "Next slide" at bounding box center [553, 224] width 6 height 10
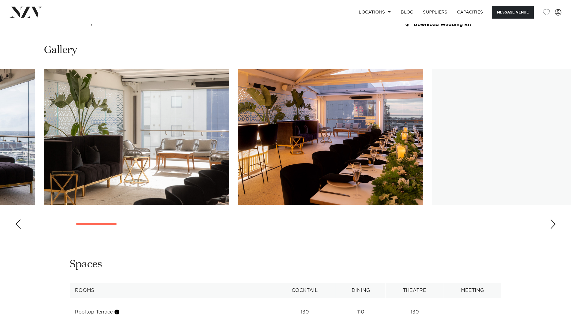
click at [553, 222] on div "Next slide" at bounding box center [553, 224] width 6 height 10
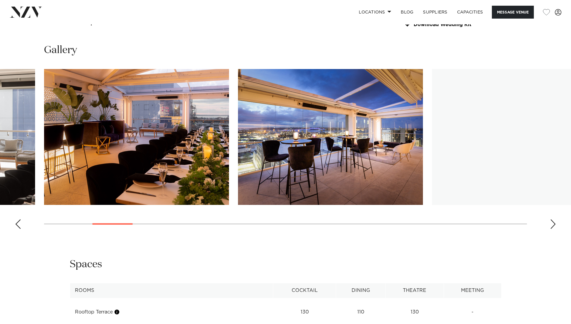
click at [553, 222] on div "Next slide" at bounding box center [553, 224] width 6 height 10
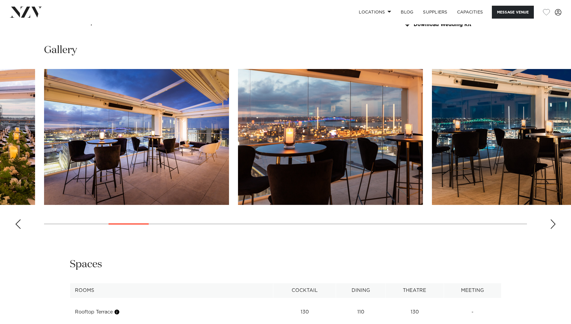
click at [553, 223] on div "Next slide" at bounding box center [553, 224] width 6 height 10
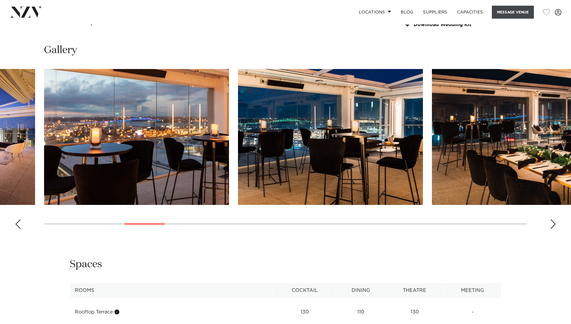
click at [517, 14] on button "Message Venue" at bounding box center [513, 12] width 42 height 13
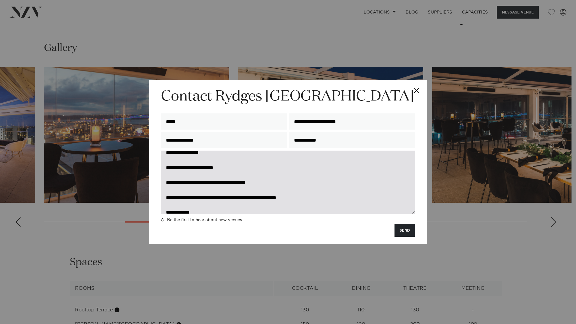
scroll to position [73, 0]
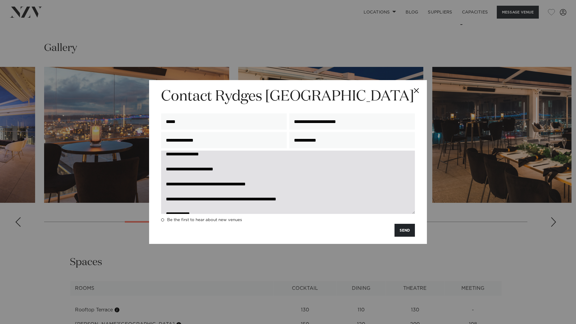
click at [301, 192] on textarea "**********" at bounding box center [288, 181] width 254 height 63
click at [301, 182] on textarea "**********" at bounding box center [288, 181] width 254 height 63
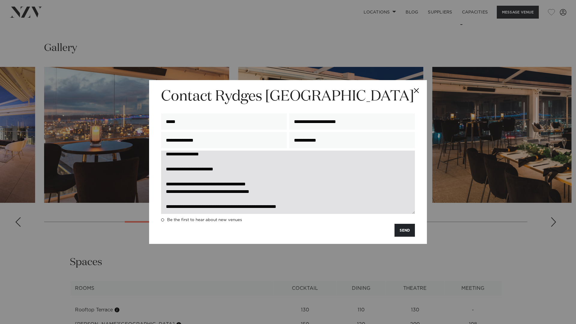
click at [183, 194] on textarea "**********" at bounding box center [288, 181] width 254 height 63
click at [173, 174] on textarea "**********" at bounding box center [288, 181] width 254 height 63
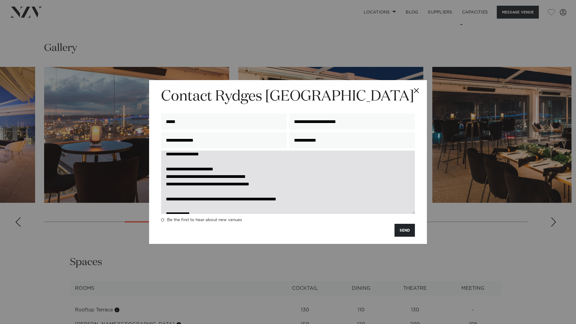
click at [179, 160] on textarea "**********" at bounding box center [288, 181] width 254 height 63
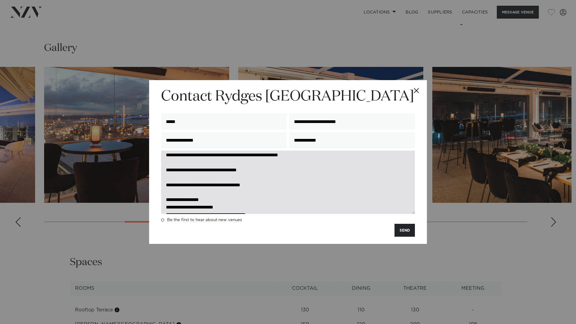
scroll to position [26, 0]
click at [177, 193] on textarea "**********" at bounding box center [288, 181] width 254 height 63
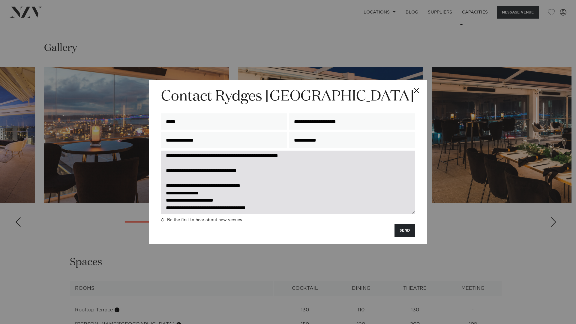
click at [180, 177] on textarea "**********" at bounding box center [288, 181] width 254 height 63
click at [180, 209] on textarea "**********" at bounding box center [288, 181] width 254 height 63
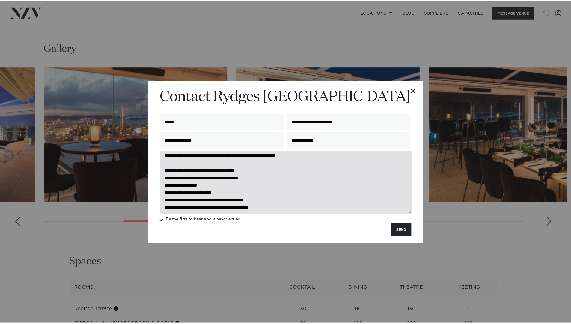
scroll to position [67, 0]
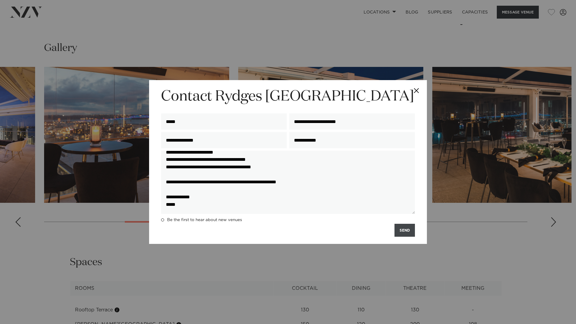
type textarea "**********"
click at [402, 230] on button "SEND" at bounding box center [404, 230] width 20 height 13
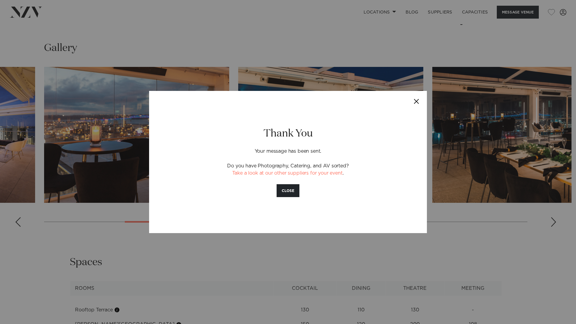
click at [417, 101] on button "Close" at bounding box center [416, 101] width 21 height 21
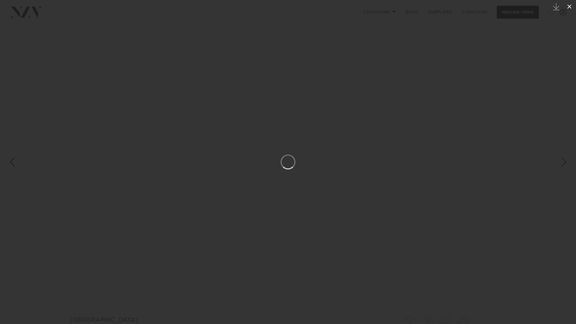
click at [567, 7] on icon at bounding box center [568, 6] width 7 height 7
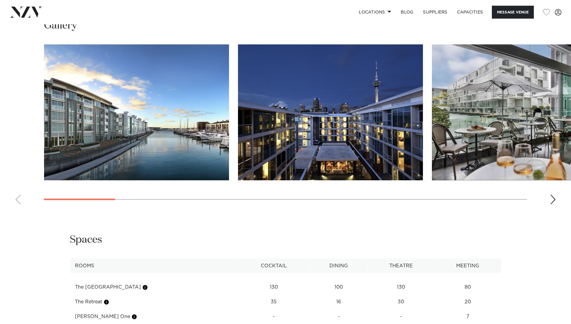
scroll to position [627, 0]
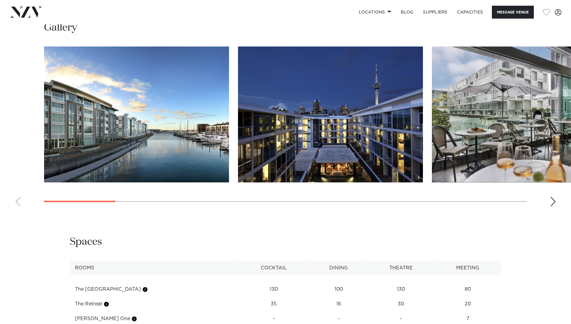
click at [554, 206] on div "Next slide" at bounding box center [553, 202] width 6 height 10
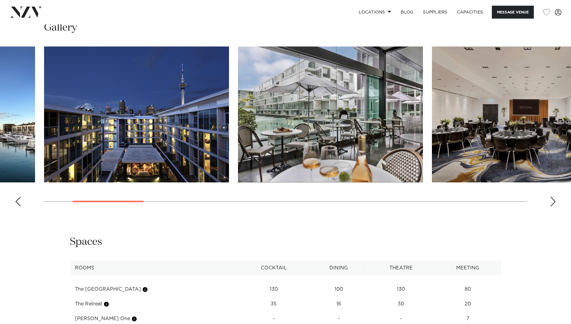
click at [554, 206] on div "Next slide" at bounding box center [553, 202] width 6 height 10
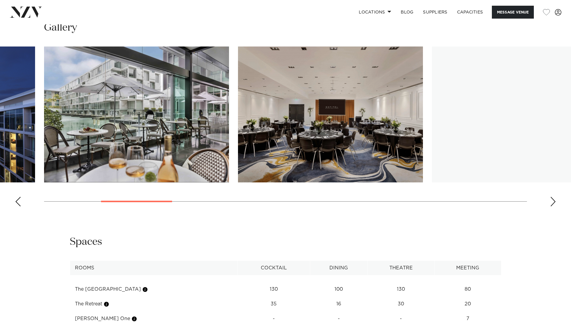
click at [554, 206] on div "Next slide" at bounding box center [553, 202] width 6 height 10
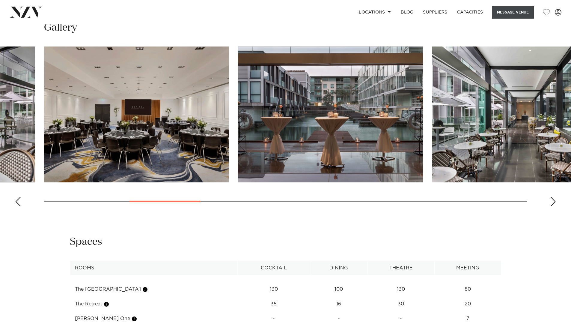
click at [516, 12] on button "Message Venue" at bounding box center [513, 12] width 42 height 13
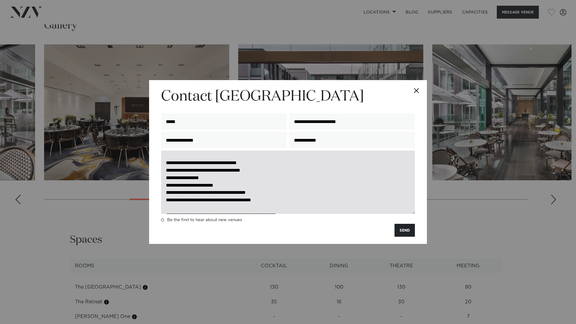
scroll to position [67, 0]
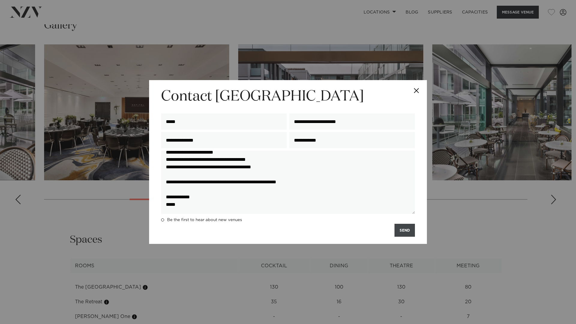
click at [400, 236] on button "SEND" at bounding box center [404, 230] width 20 height 13
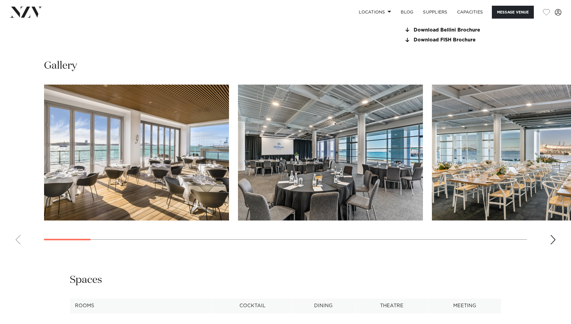
scroll to position [607, 0]
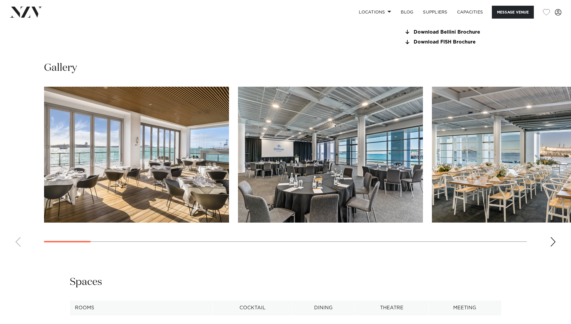
click at [554, 242] on div "Next slide" at bounding box center [553, 242] width 6 height 10
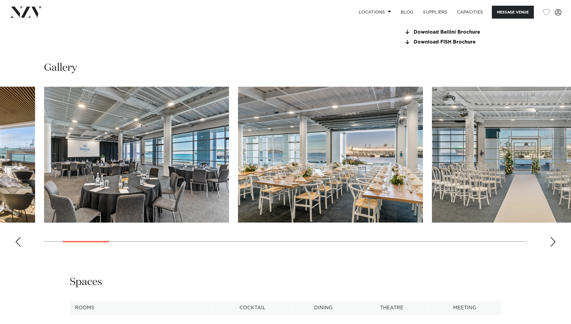
click at [554, 242] on div "Next slide" at bounding box center [553, 242] width 6 height 10
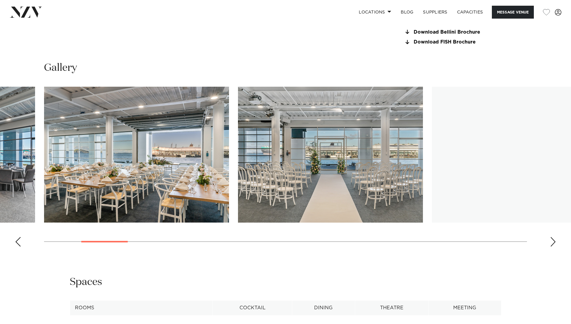
click at [554, 242] on div "Next slide" at bounding box center [553, 242] width 6 height 10
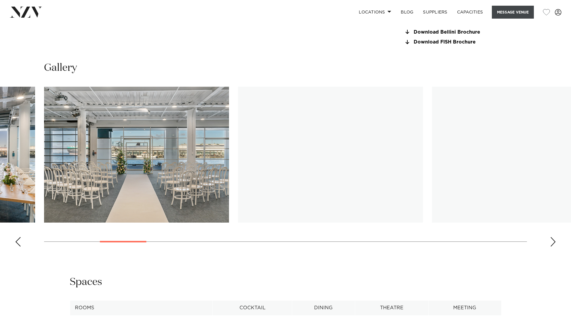
click at [511, 16] on button "Message Venue" at bounding box center [513, 12] width 42 height 13
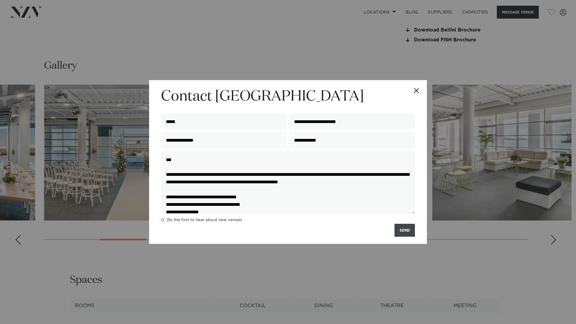
click at [404, 232] on button "SEND" at bounding box center [404, 230] width 20 height 13
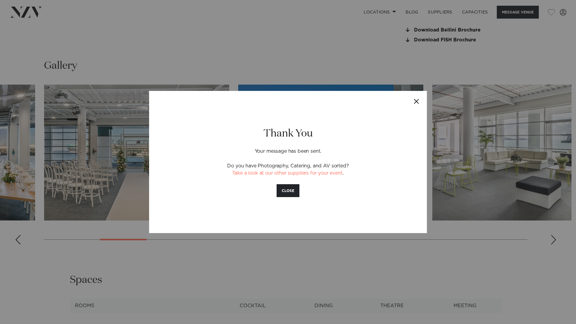
click at [415, 102] on button "Close" at bounding box center [416, 101] width 21 height 21
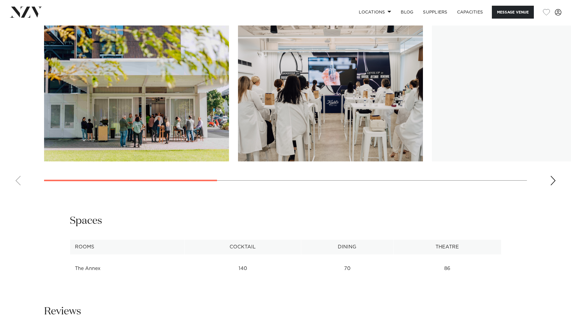
scroll to position [585, 0]
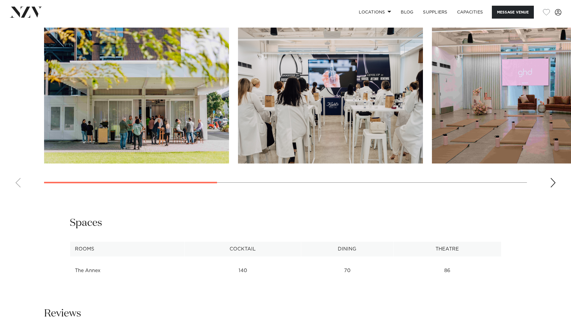
click at [557, 192] on swiper-container at bounding box center [285, 110] width 571 height 165
click at [552, 187] on div "Next slide" at bounding box center [553, 183] width 6 height 10
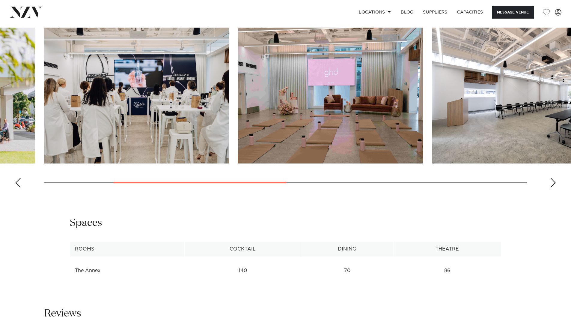
click at [552, 187] on div "Next slide" at bounding box center [553, 183] width 6 height 10
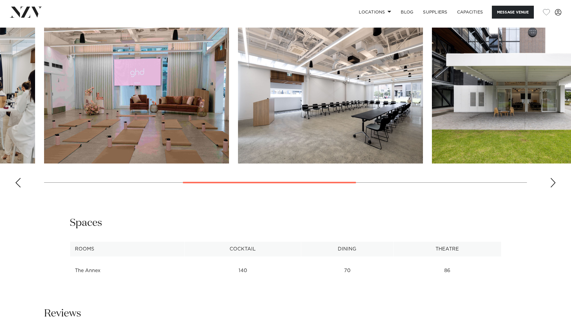
click at [552, 187] on div "Next slide" at bounding box center [553, 183] width 6 height 10
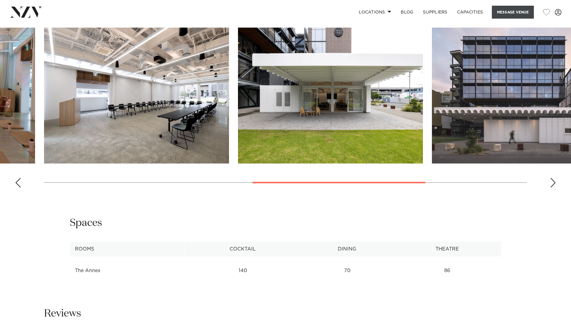
click at [519, 12] on button "Message Venue" at bounding box center [513, 12] width 42 height 13
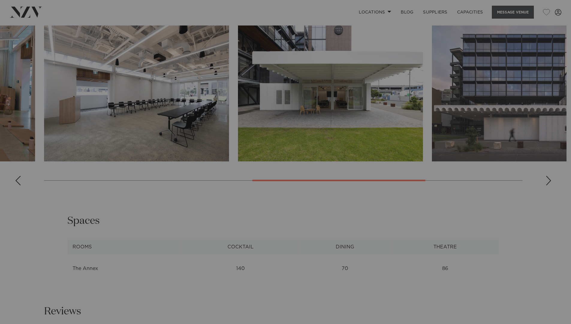
scroll to position [587, 0]
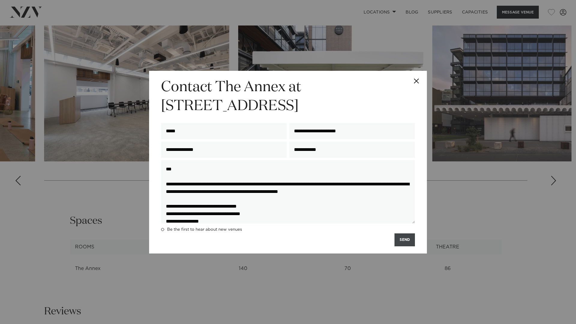
click at [406, 240] on button "SEND" at bounding box center [404, 239] width 20 height 13
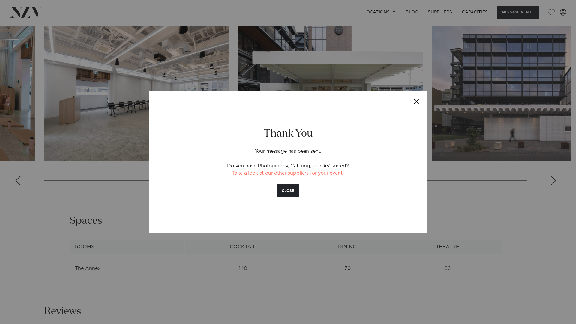
click at [417, 101] on button "Close" at bounding box center [416, 101] width 21 height 21
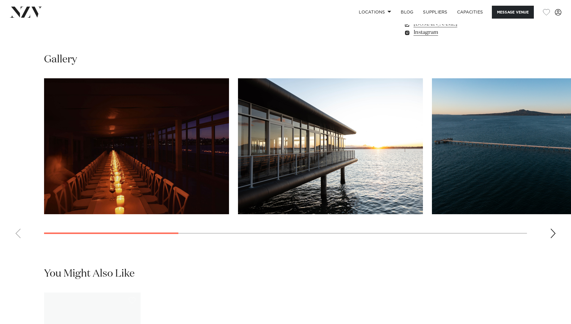
scroll to position [558, 0]
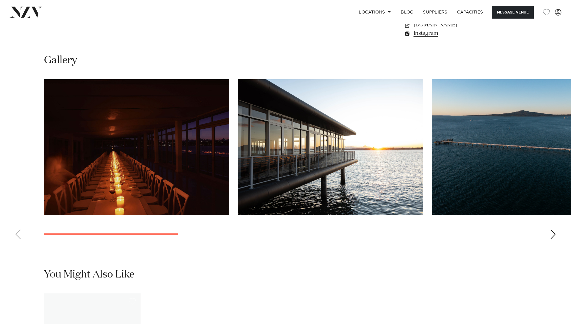
click at [551, 239] on div "Next slide" at bounding box center [553, 234] width 6 height 10
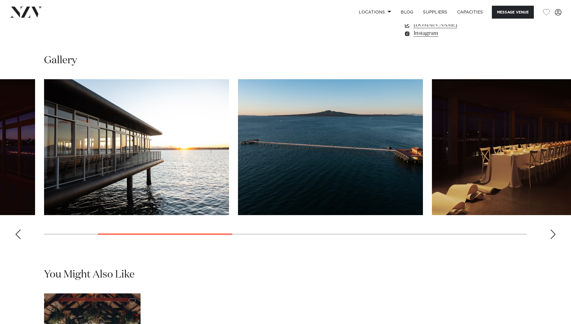
click at [551, 239] on div "Next slide" at bounding box center [553, 234] width 6 height 10
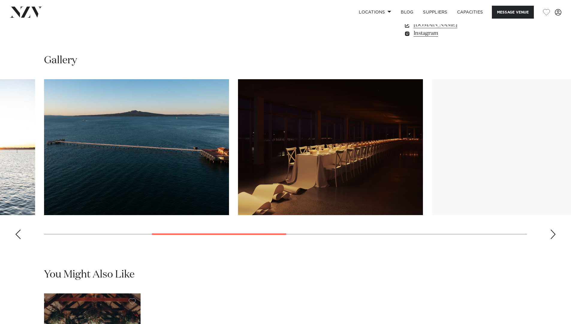
click at [551, 239] on div "Next slide" at bounding box center [553, 234] width 6 height 10
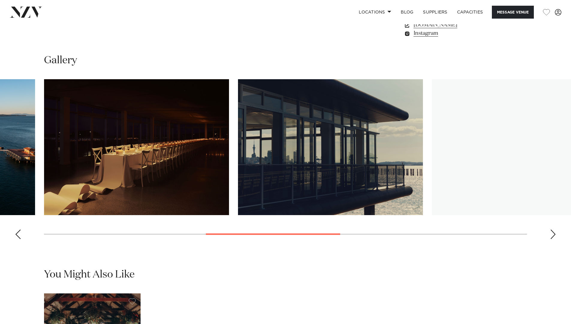
click at [552, 239] on div "Next slide" at bounding box center [553, 234] width 6 height 10
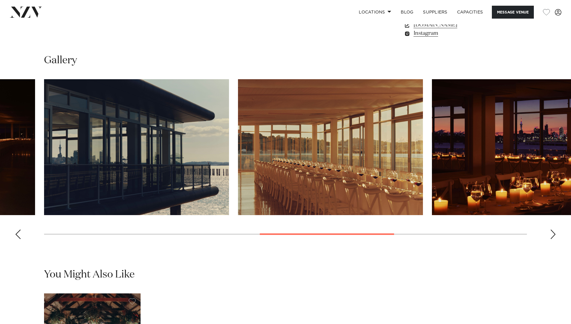
click at [552, 239] on div "Next slide" at bounding box center [553, 234] width 6 height 10
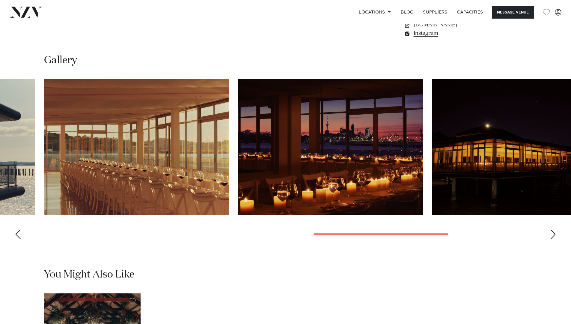
click at [552, 239] on div "Next slide" at bounding box center [553, 234] width 6 height 10
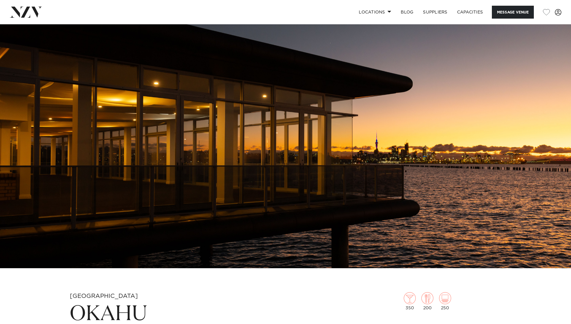
scroll to position [0, 0]
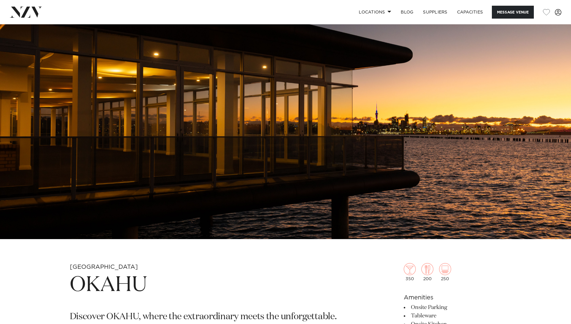
scroll to position [217, 0]
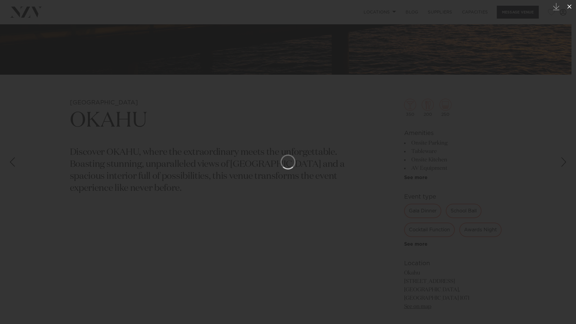
click at [571, 5] on icon at bounding box center [568, 6] width 7 height 7
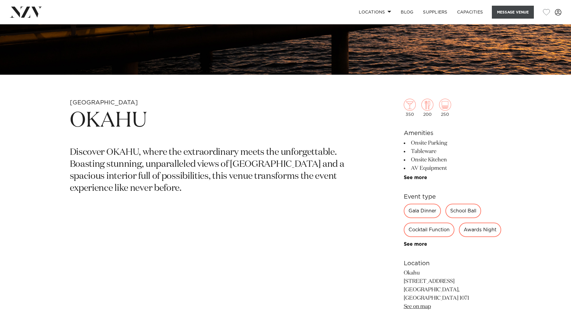
click at [521, 10] on button "Message Venue" at bounding box center [513, 12] width 42 height 13
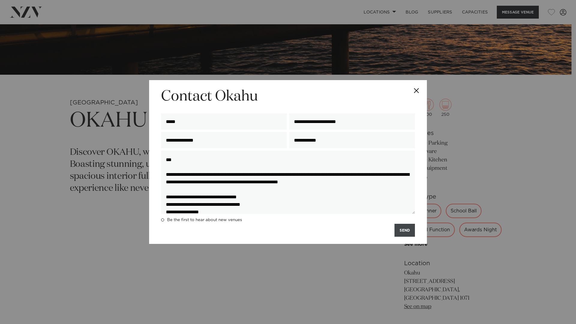
click at [407, 230] on button "SEND" at bounding box center [404, 230] width 20 height 13
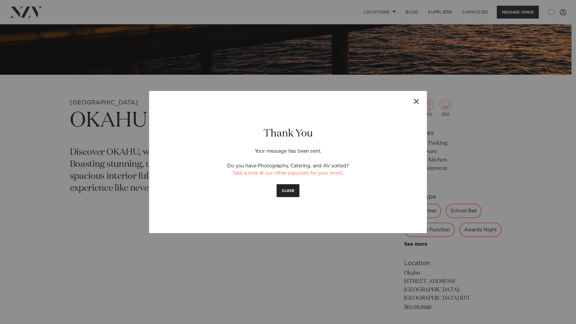
click at [418, 100] on button "Close" at bounding box center [416, 101] width 21 height 21
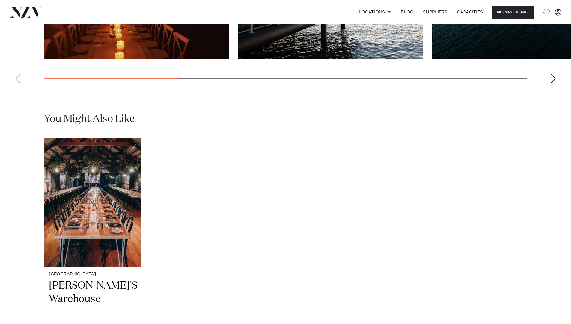
scroll to position [588, 0]
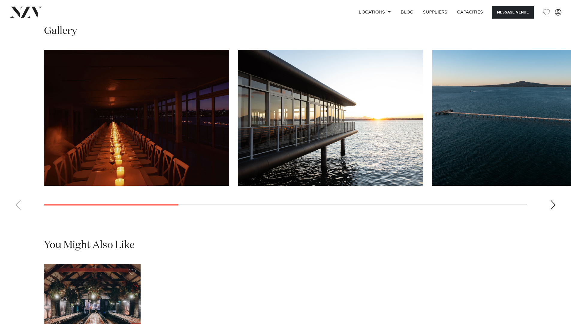
click at [554, 210] on div "Next slide" at bounding box center [553, 205] width 6 height 10
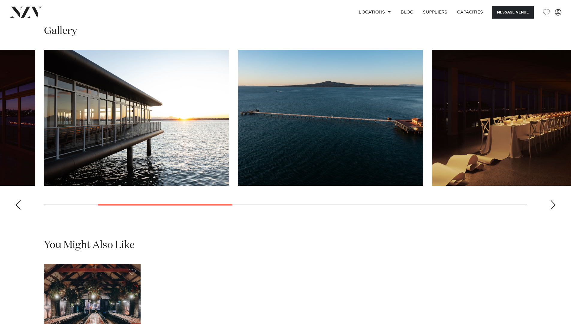
click at [554, 210] on div "Next slide" at bounding box center [553, 205] width 6 height 10
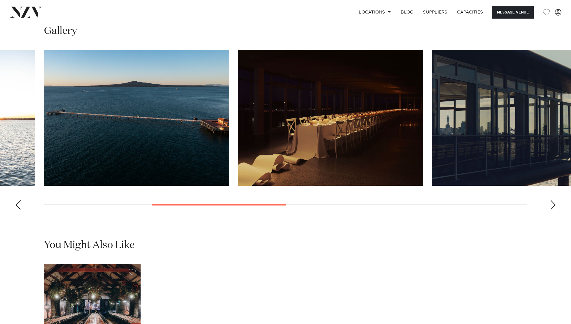
click at [554, 210] on div "Next slide" at bounding box center [553, 205] width 6 height 10
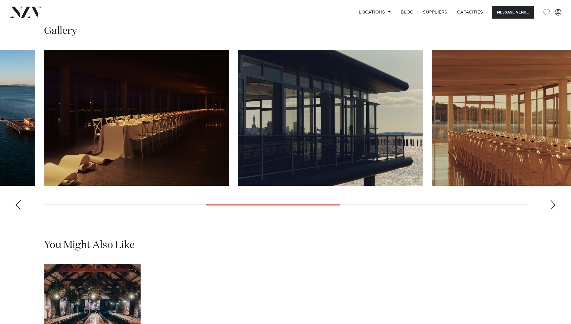
click at [554, 210] on div "Next slide" at bounding box center [553, 205] width 6 height 10
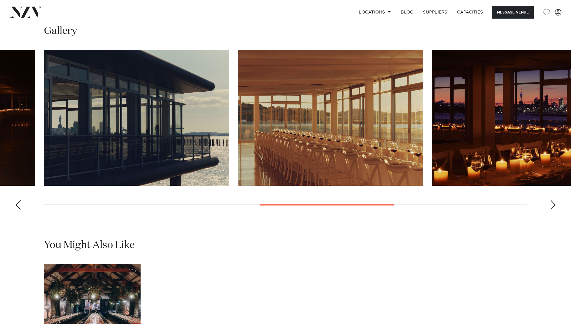
click at [554, 210] on div "Next slide" at bounding box center [553, 205] width 6 height 10
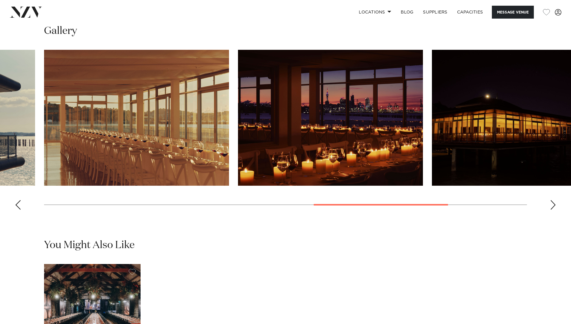
click at [554, 210] on div "Next slide" at bounding box center [553, 205] width 6 height 10
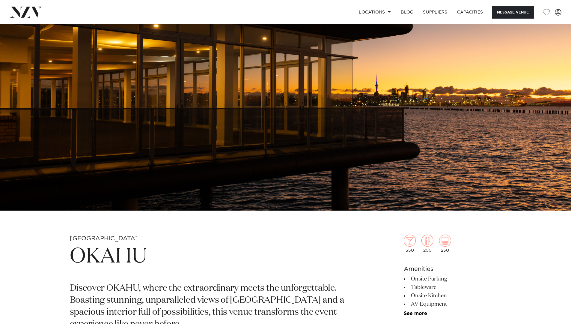
scroll to position [52, 0]
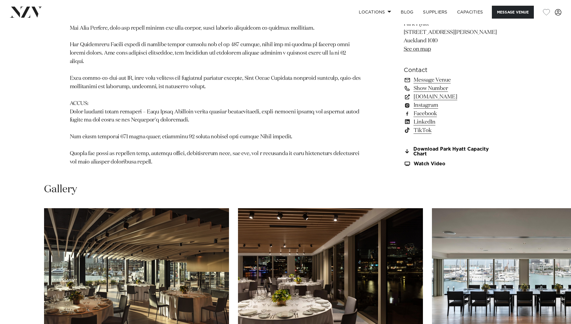
scroll to position [667, 0]
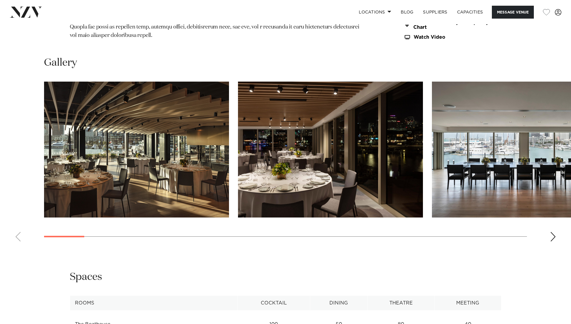
click at [554, 232] on div "Next slide" at bounding box center [553, 237] width 6 height 10
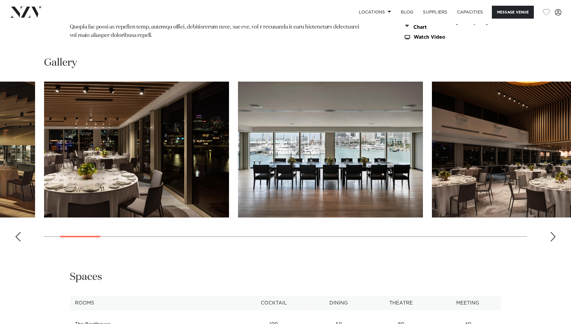
click at [554, 232] on div "Next slide" at bounding box center [553, 237] width 6 height 10
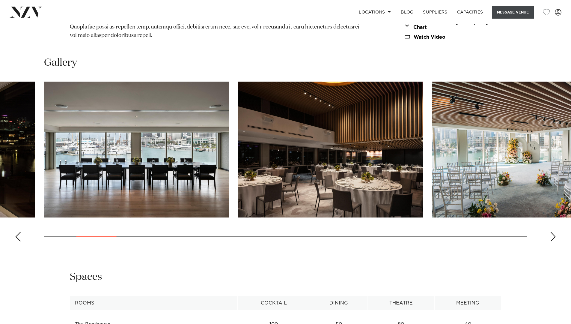
click at [517, 13] on button "Message Venue" at bounding box center [513, 12] width 42 height 13
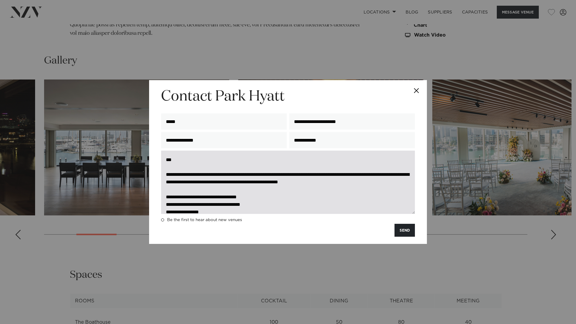
scroll to position [67, 0]
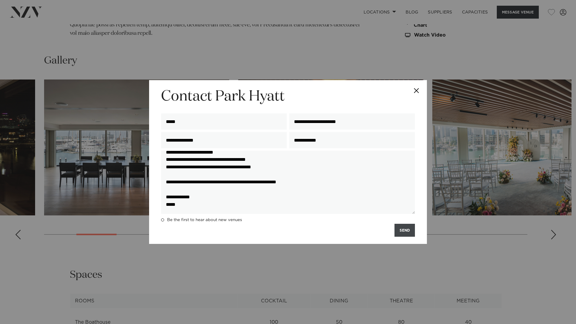
click at [400, 233] on button "SEND" at bounding box center [404, 230] width 20 height 13
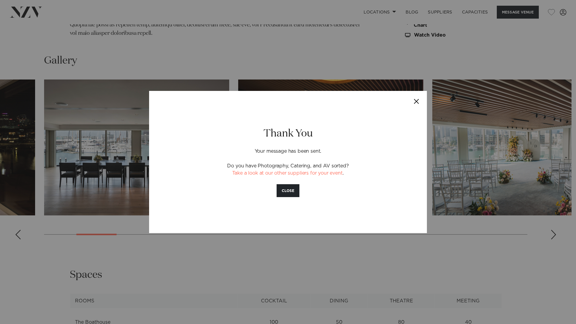
click at [346, 191] on div "Thank You Your message has been sent. Do you have Photography, Catering, and AV…" at bounding box center [287, 161] width 219 height 99
click at [329, 174] on link "Take a look at our other suppliers for your event" at bounding box center [287, 173] width 110 height 5
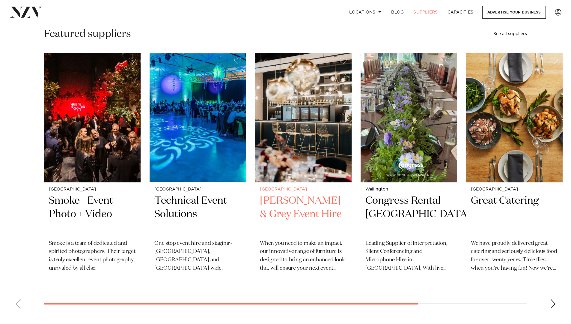
scroll to position [168, 0]
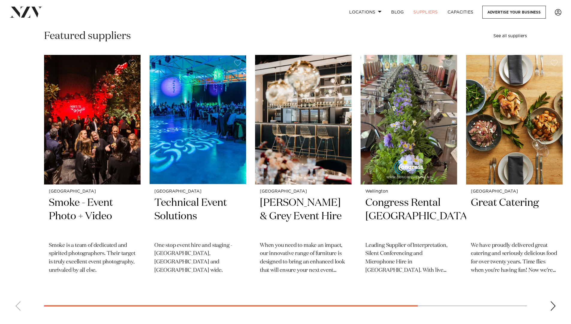
click at [557, 306] on swiper-container "Auckland Smoke - Event Photo + Video Smoke is a team of dedicated and spirited …" at bounding box center [285, 185] width 571 height 260
click at [552, 305] on div "Next slide" at bounding box center [553, 306] width 6 height 10
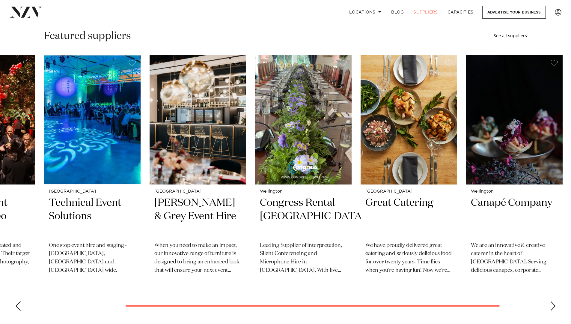
click at [552, 305] on div "Next slide" at bounding box center [553, 306] width 6 height 10
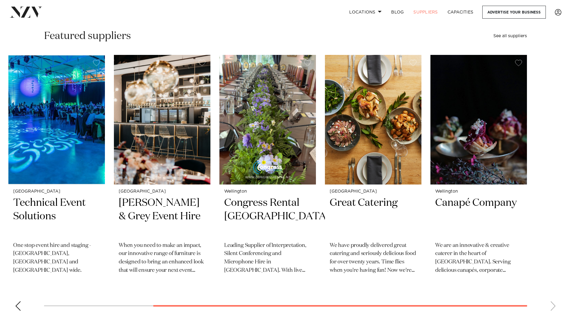
click at [552, 305] on swiper-container "Auckland Smoke - Event Photo + Video Smoke is a team of dedicated and spirited …" at bounding box center [285, 185] width 571 height 260
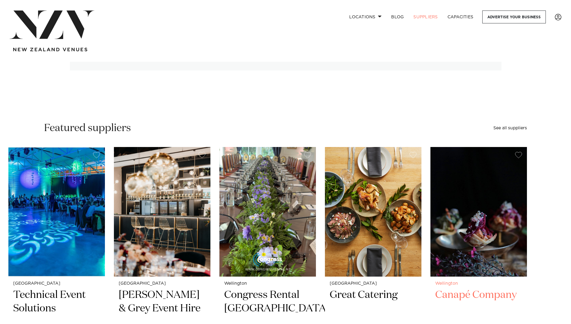
scroll to position [0, 0]
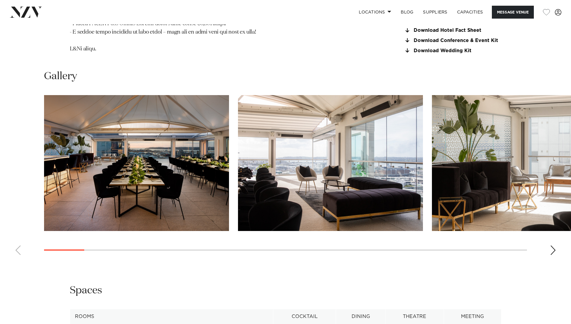
scroll to position [713, 0]
